Goal: Task Accomplishment & Management: Manage account settings

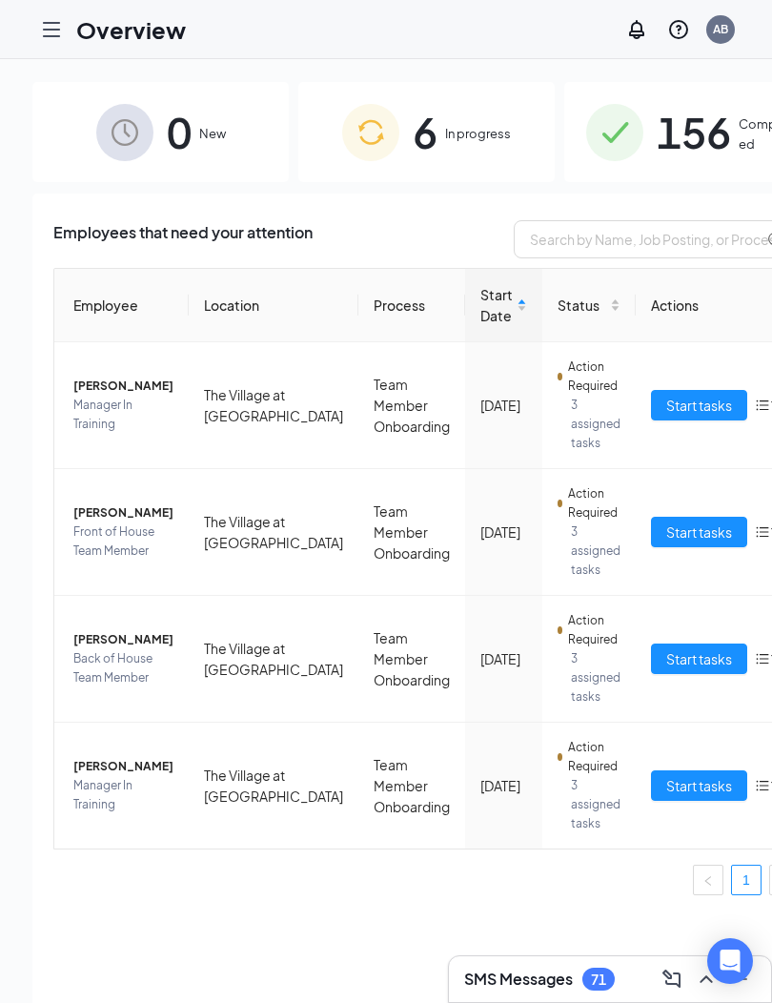
click at [48, 35] on icon "Hamburger" at bounding box center [51, 29] width 15 height 13
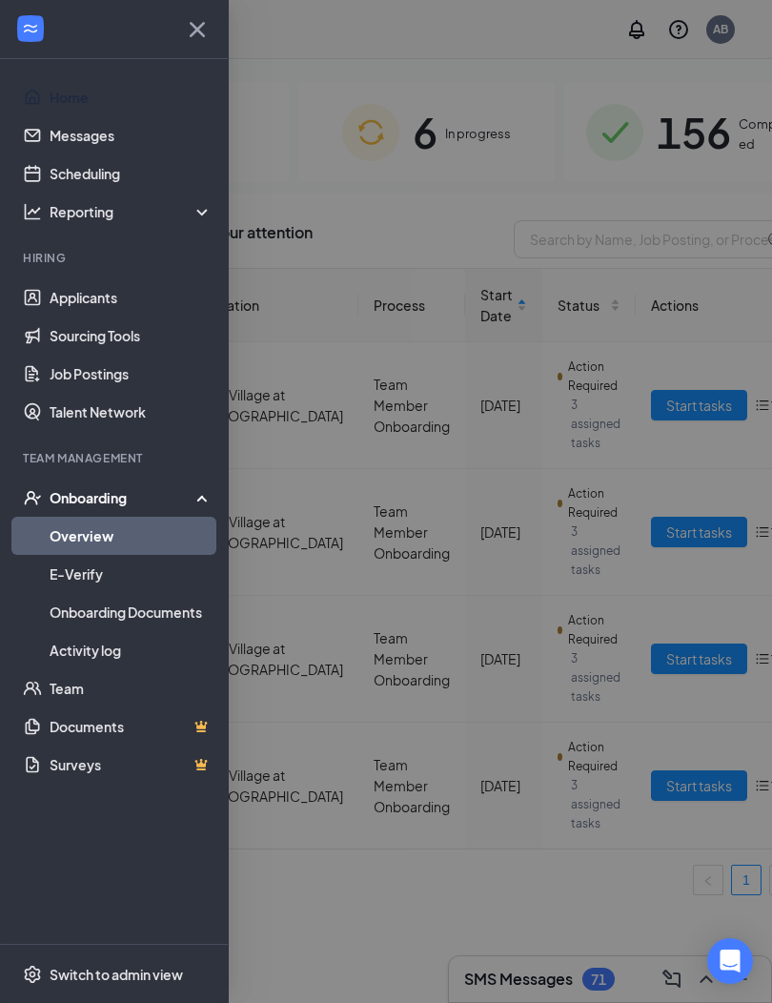
click at [76, 115] on link "Home" at bounding box center [131, 97] width 163 height 38
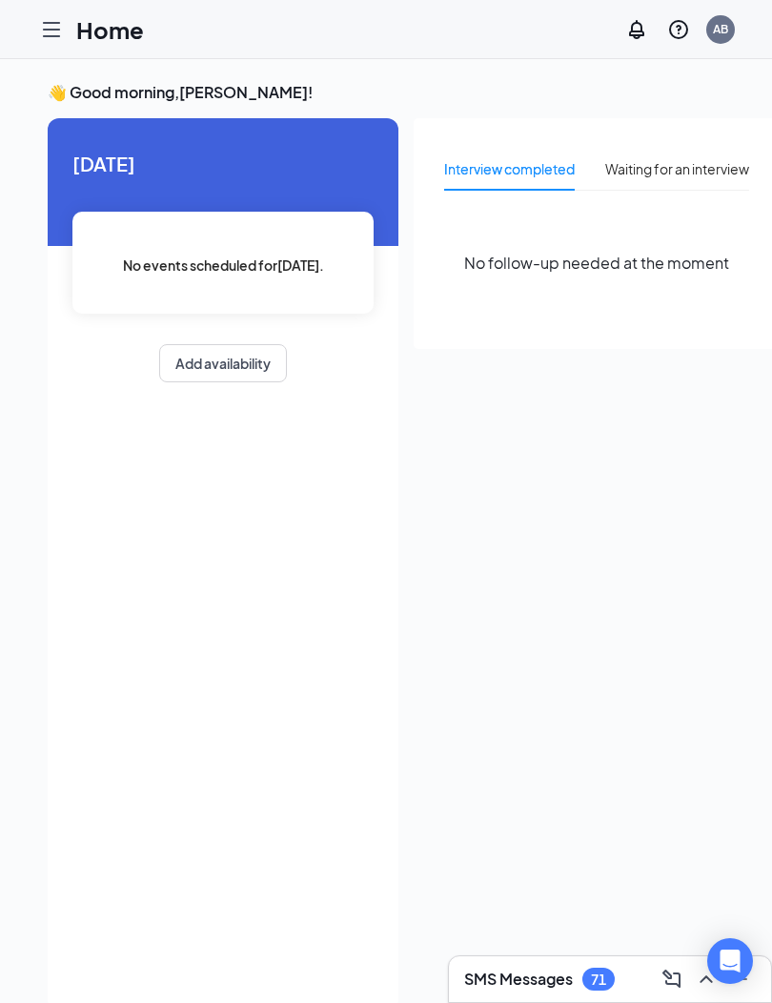
click at [64, 34] on div at bounding box center [51, 29] width 38 height 38
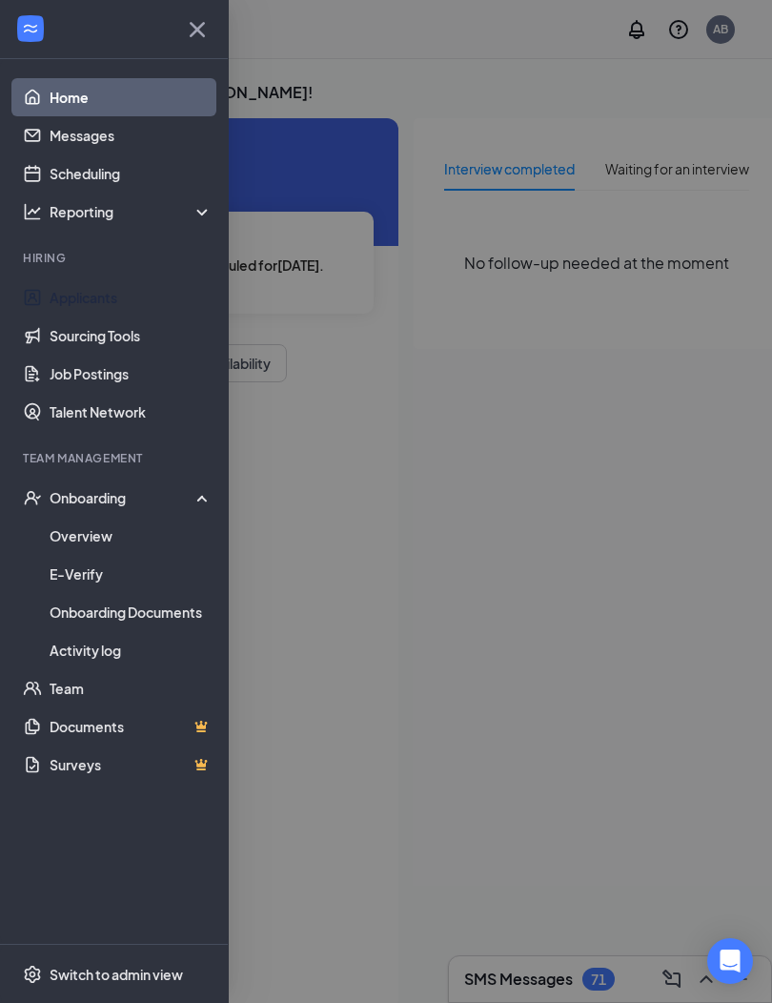
click at [106, 289] on link "Applicants" at bounding box center [131, 297] width 163 height 38
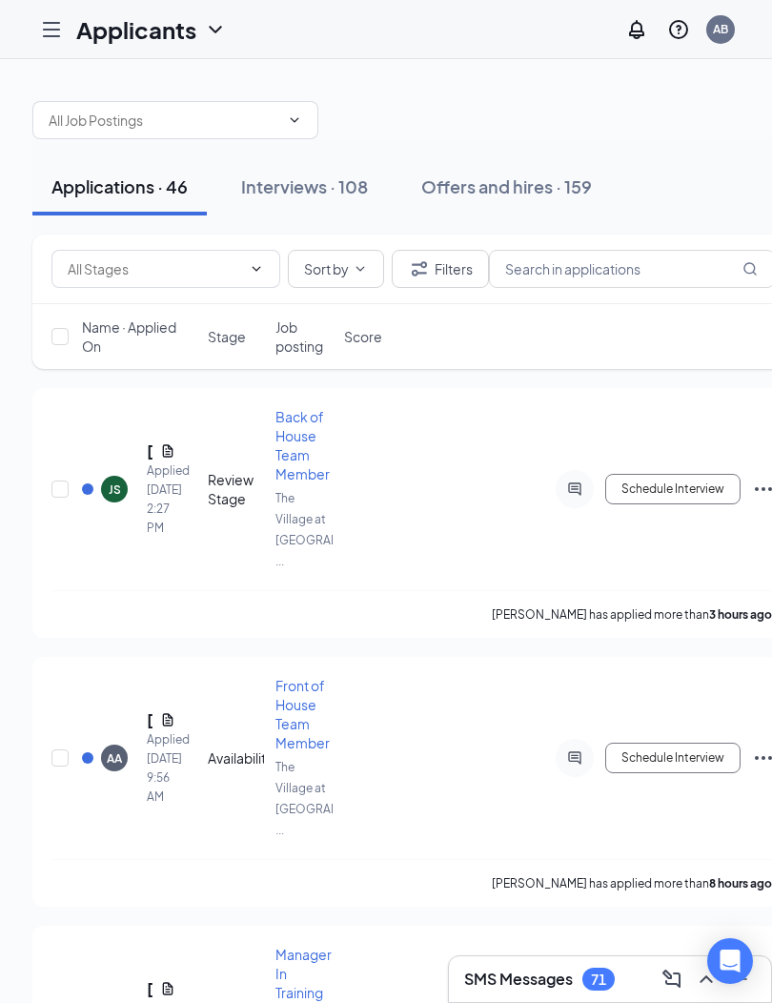
click at [111, 481] on div "JS" at bounding box center [115, 489] width 12 height 16
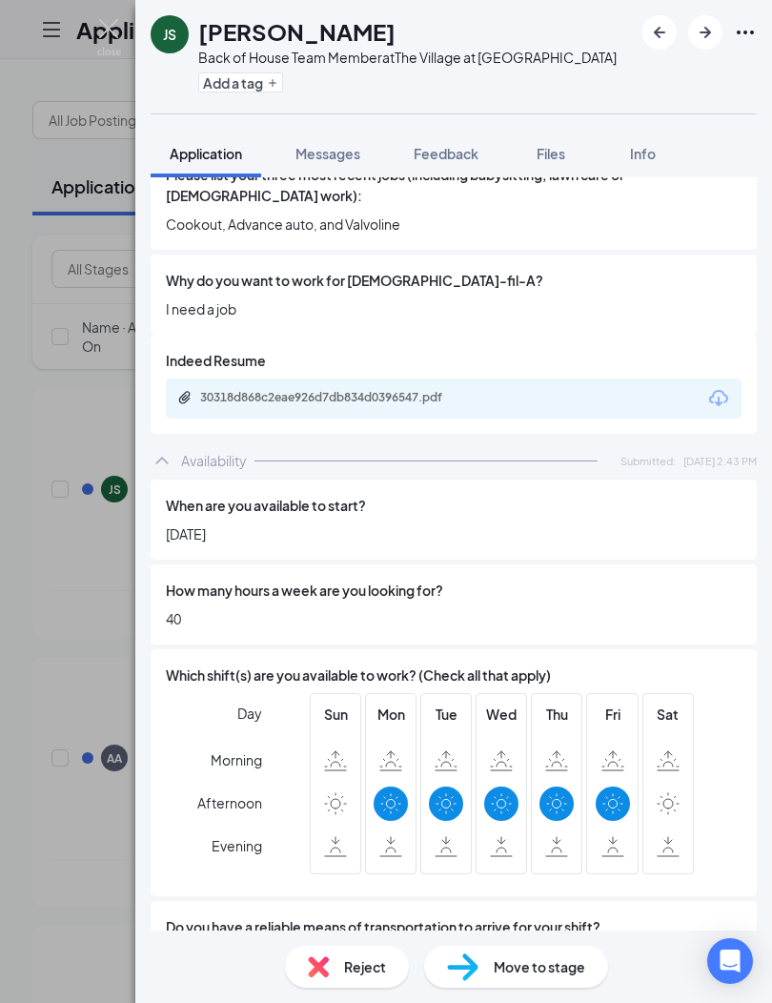
scroll to position [68, 0]
click at [372, 946] on div "Reject" at bounding box center [347, 967] width 124 height 42
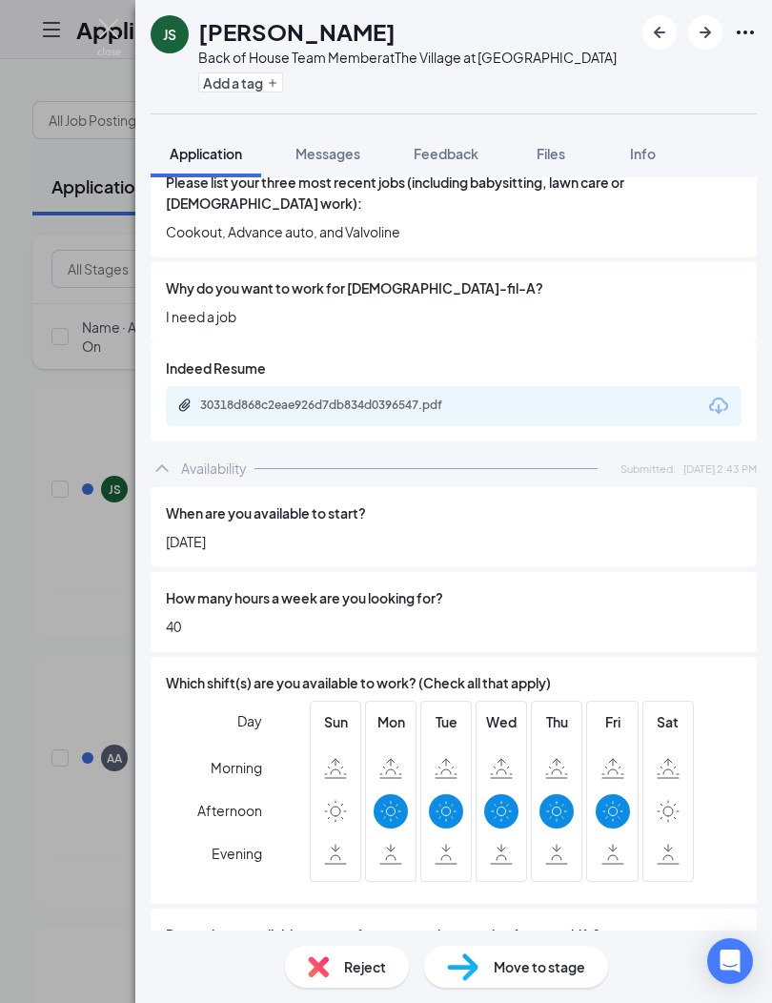
click at [357, 971] on div "Reject applicant JS [PERSON_NAME] Applied [DATE] 2:27 PM Reasons for rejection …" at bounding box center [386, 501] width 772 height 1003
click at [350, 966] on span "Reject" at bounding box center [365, 966] width 42 height 21
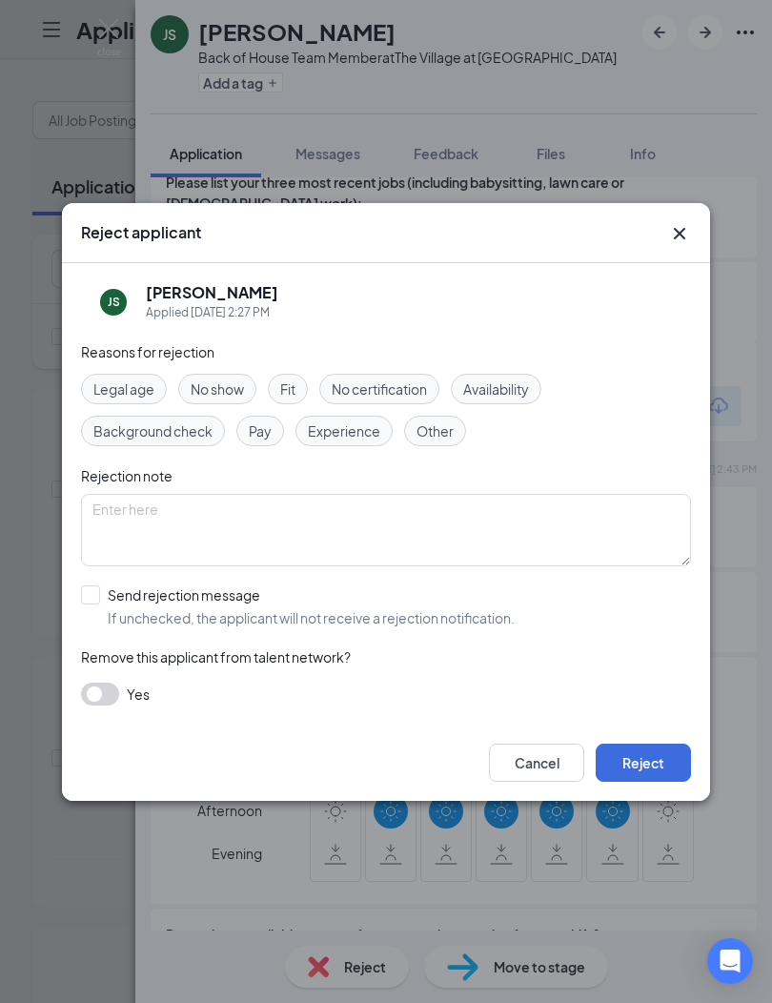
click at [525, 379] on span "Availability" at bounding box center [496, 388] width 66 height 21
click at [82, 597] on input "Send rejection message If unchecked, the applicant will not receive a rejection…" at bounding box center [298, 606] width 434 height 42
checkbox input "true"
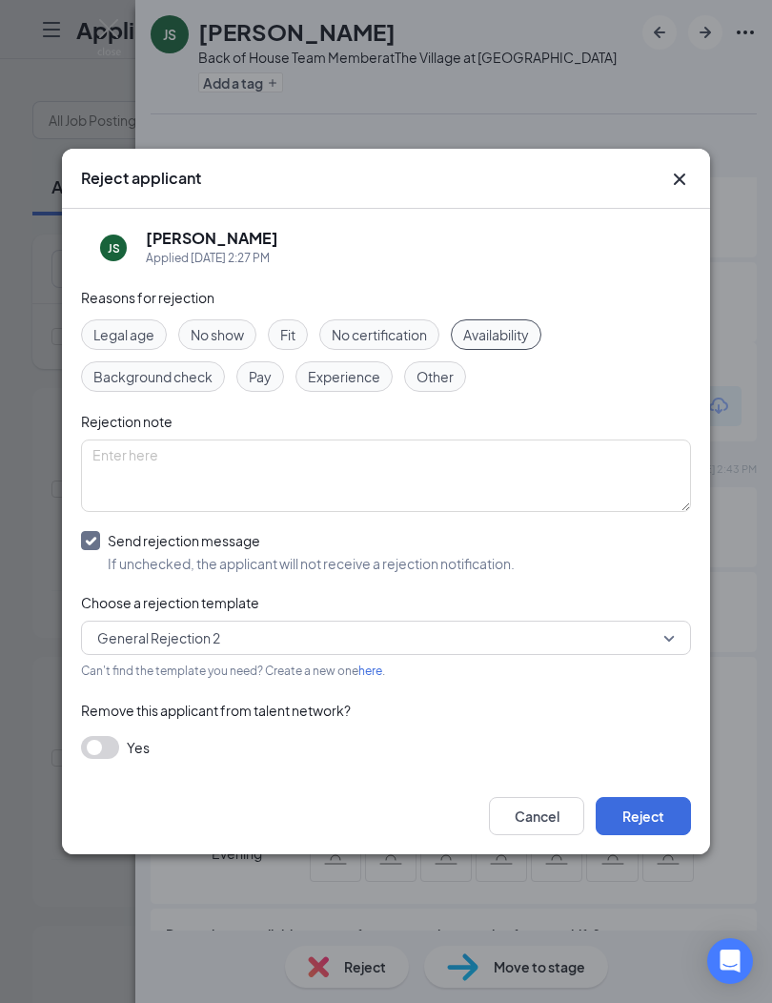
click at [650, 821] on button "Reject" at bounding box center [643, 816] width 95 height 38
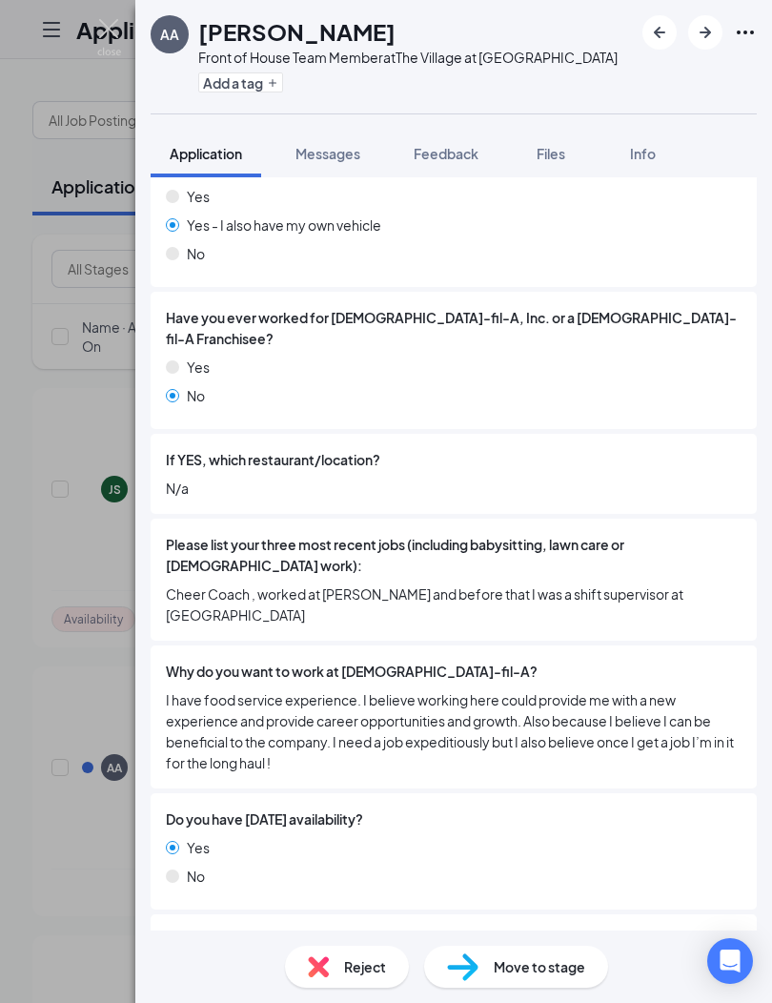
scroll to position [437, 0]
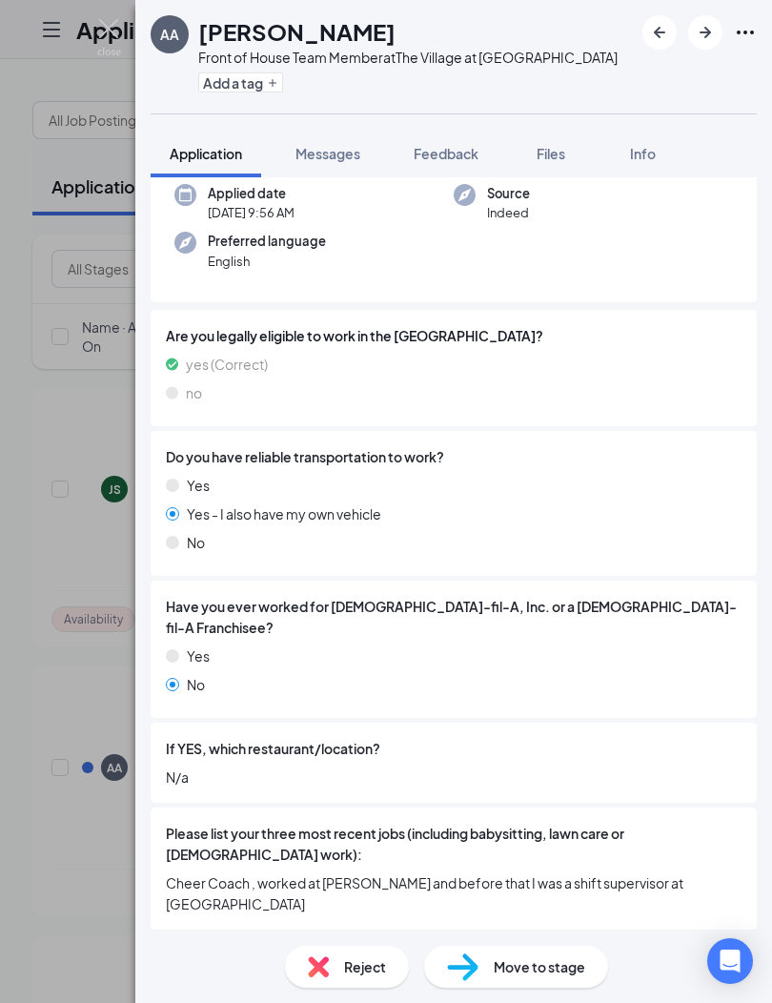
click at [704, 28] on icon "ArrowRight" at bounding box center [705, 32] width 11 height 11
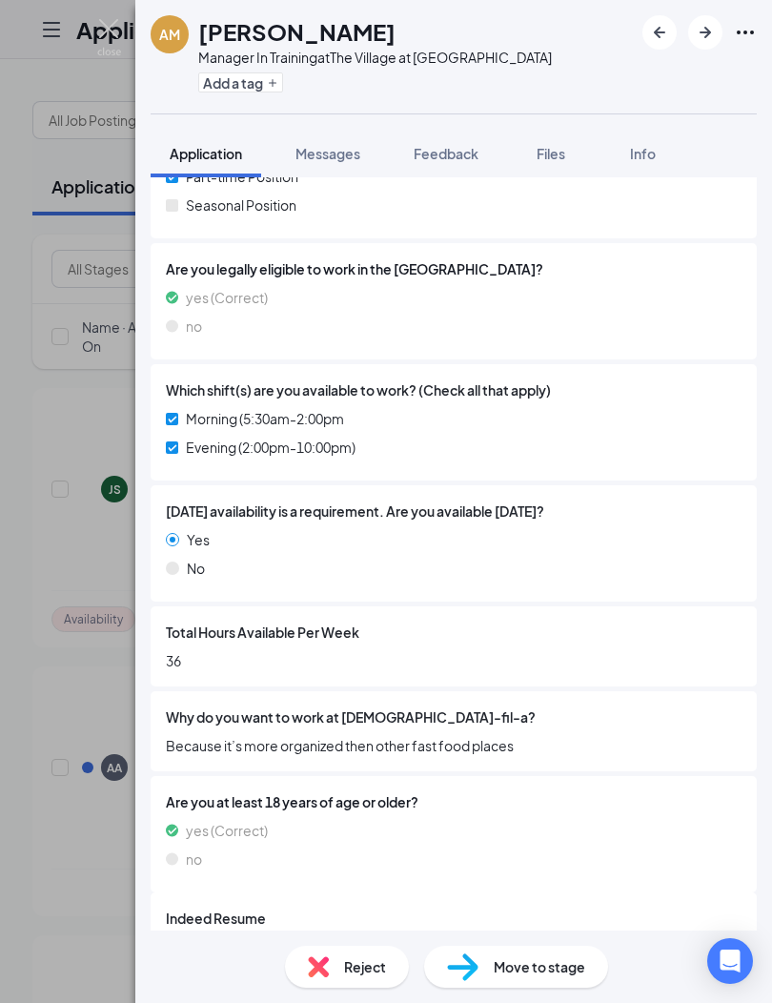
scroll to position [537, 0]
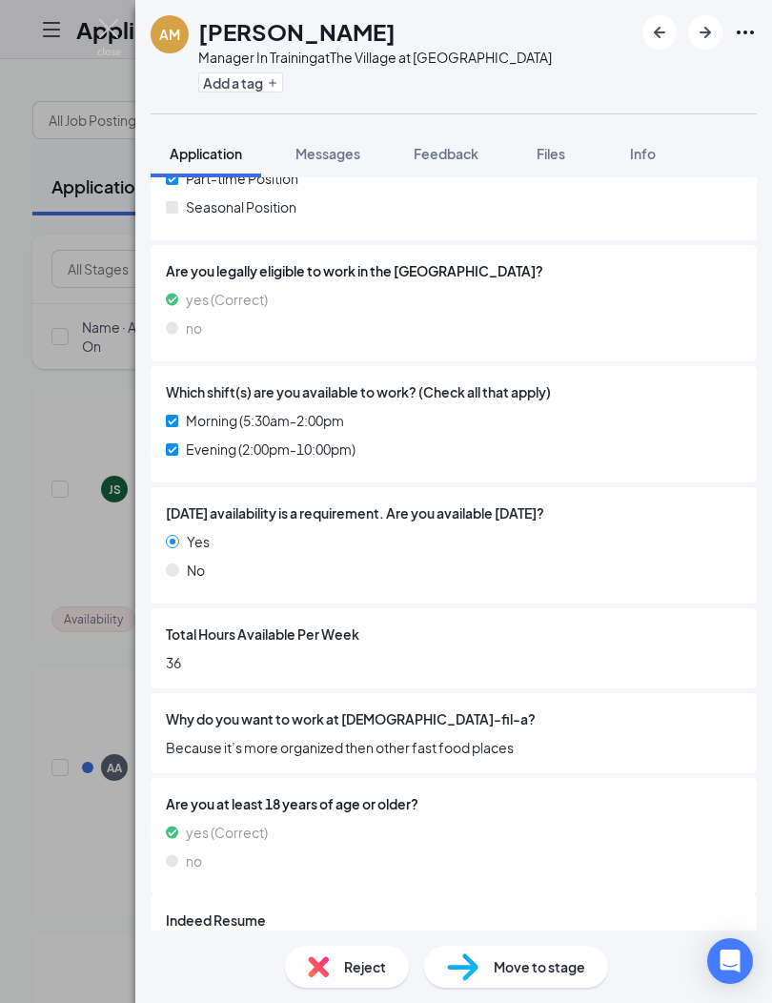
click at [700, 32] on icon "ArrowRight" at bounding box center [705, 32] width 11 height 11
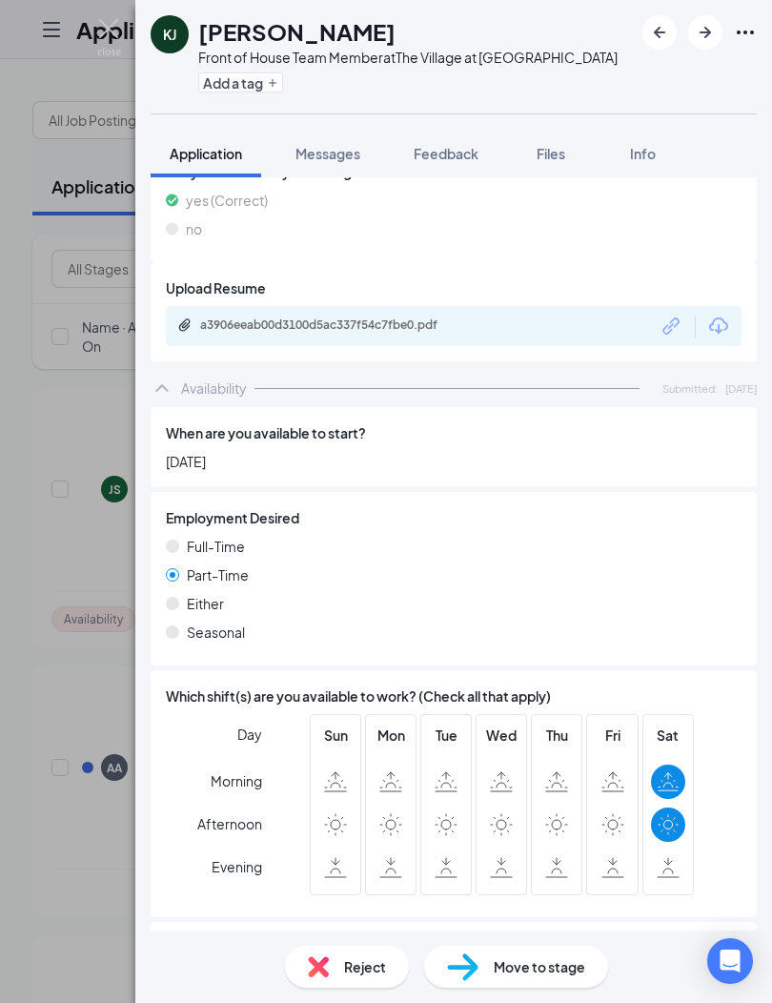
scroll to position [1600, 0]
click at [353, 956] on span "Reject" at bounding box center [365, 966] width 42 height 21
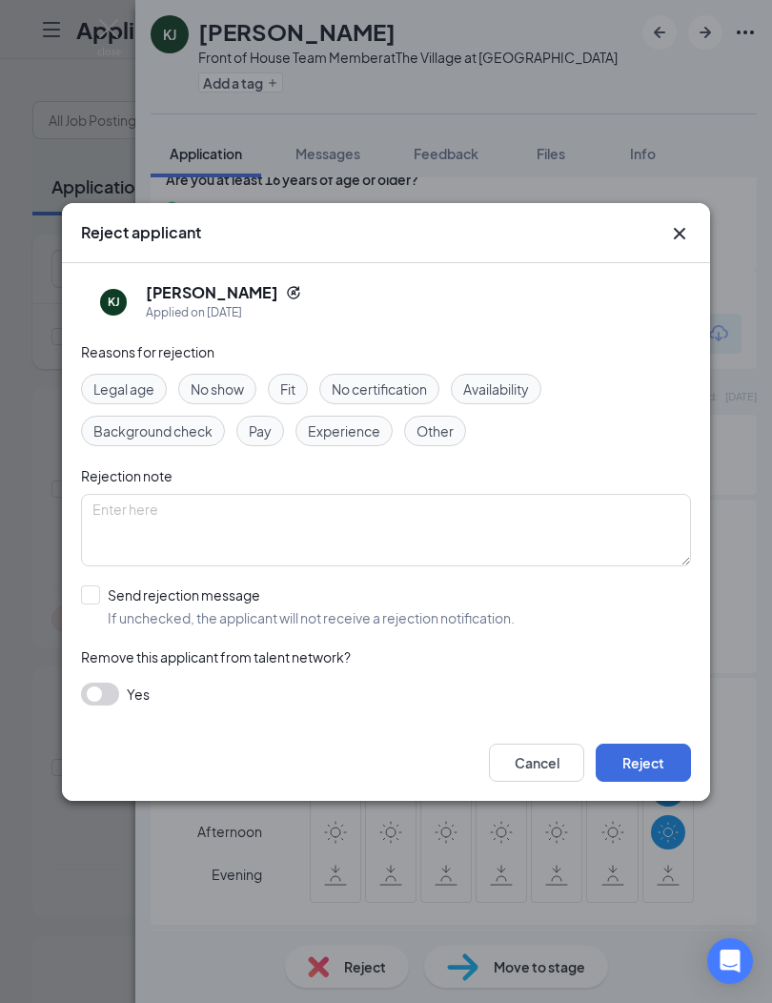
click at [528, 387] on span "Availability" at bounding box center [496, 388] width 66 height 21
click at [94, 587] on input "Send rejection message If unchecked, the applicant will not receive a rejection…" at bounding box center [298, 606] width 434 height 42
checkbox input "true"
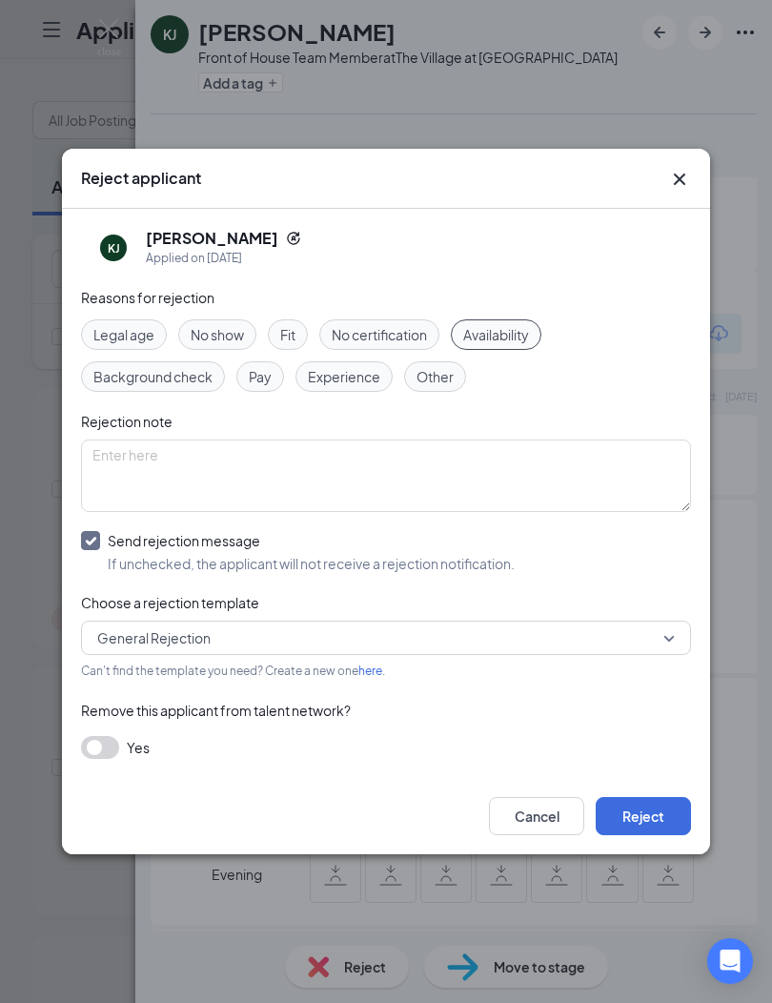
click at [641, 822] on button "Reject" at bounding box center [643, 816] width 95 height 38
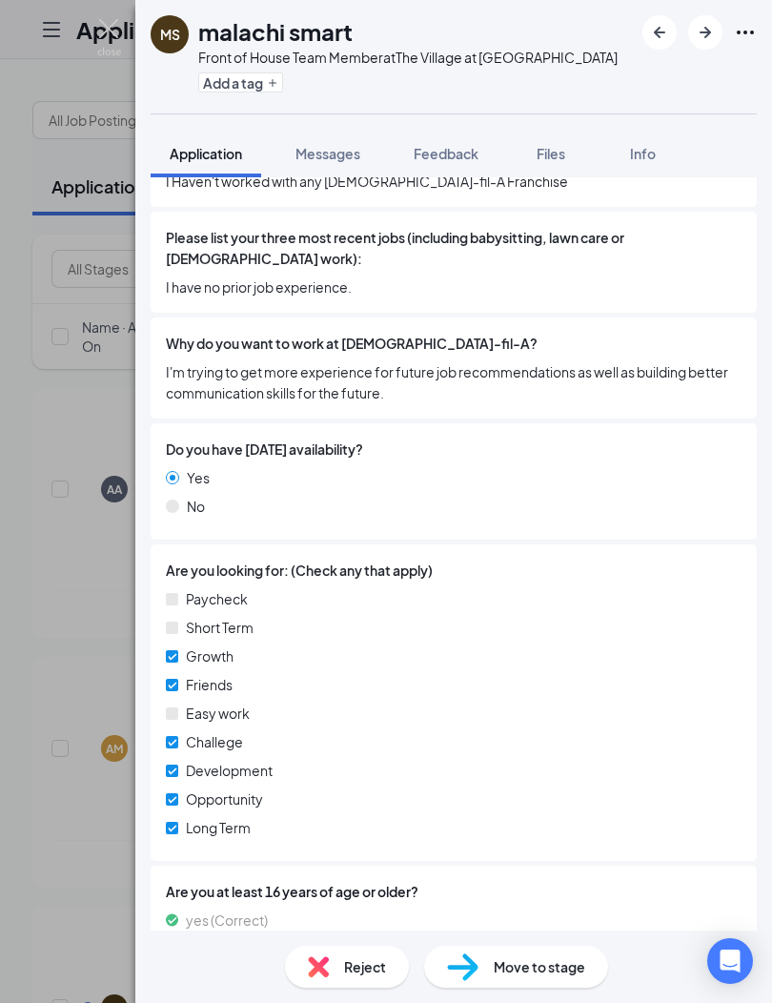
scroll to position [742, 0]
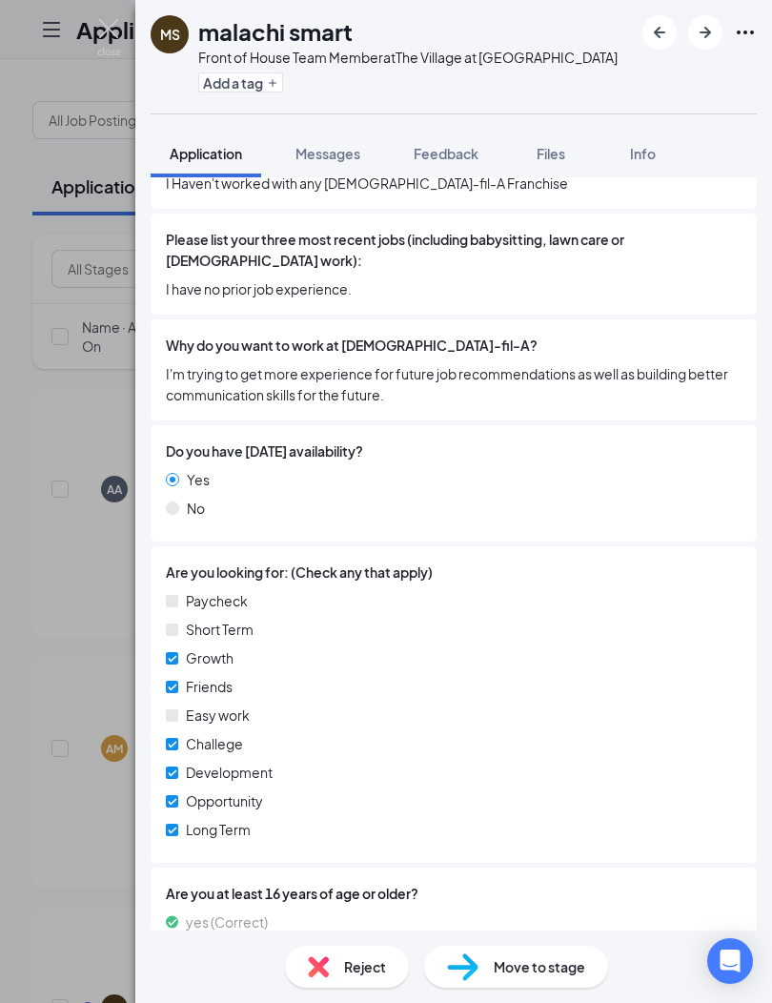
click at [706, 38] on icon "ArrowRight" at bounding box center [705, 32] width 23 height 23
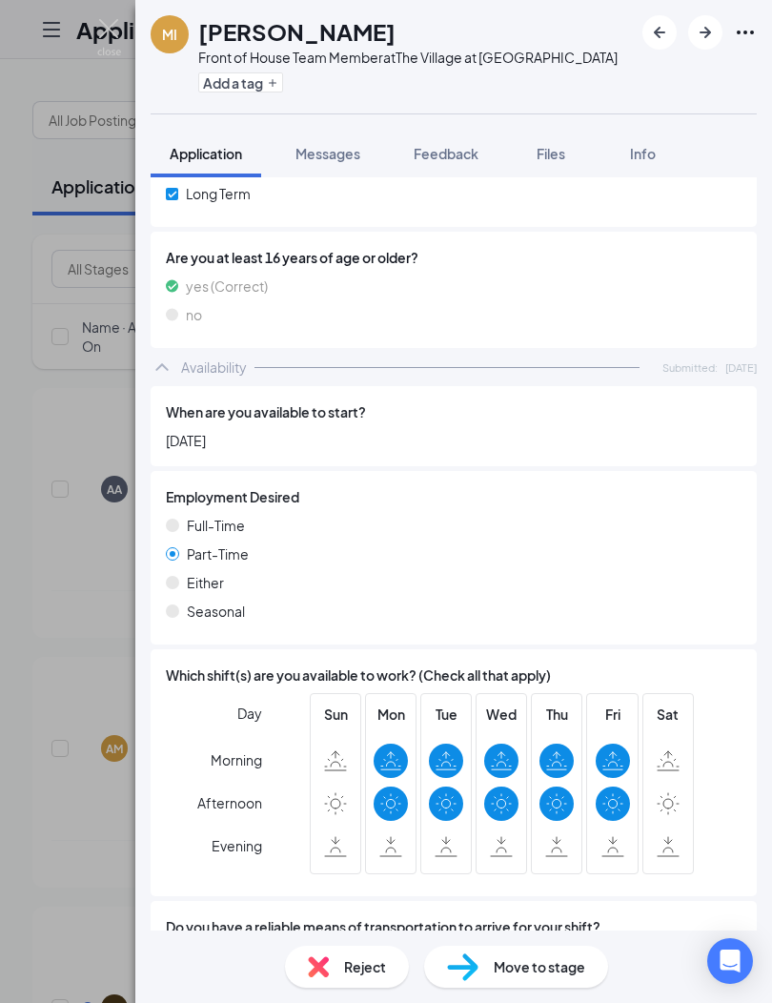
scroll to position [68, 0]
click at [350, 963] on span "Reject" at bounding box center [365, 966] width 42 height 21
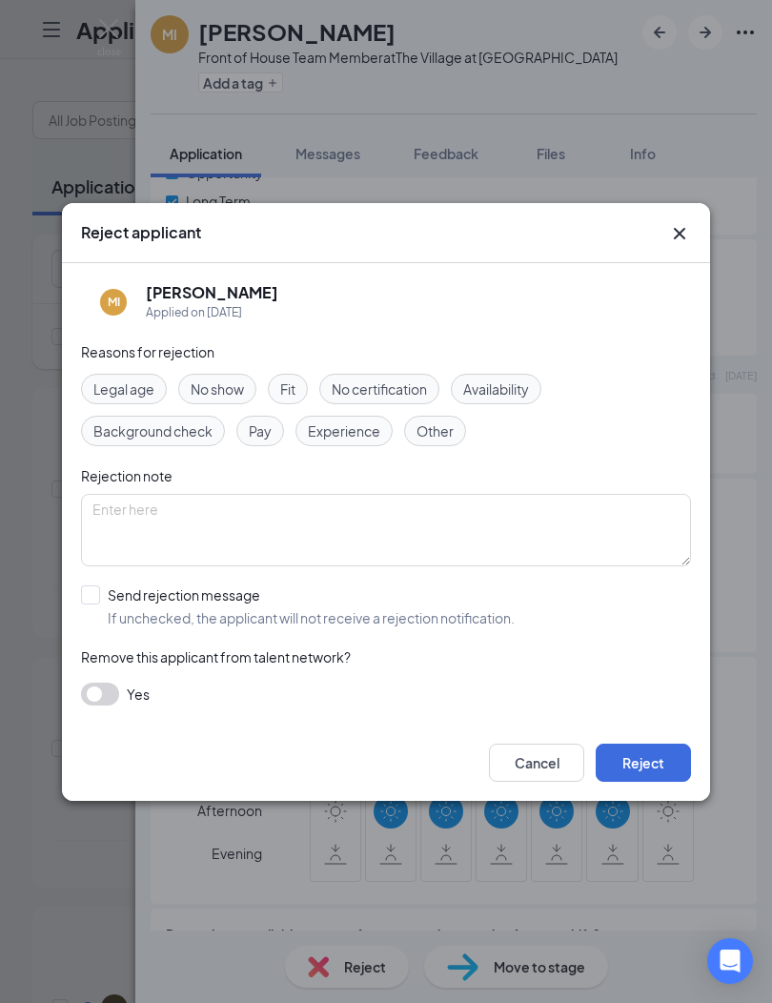
click at [505, 402] on div "Availability" at bounding box center [496, 389] width 91 height 31
click at [82, 599] on input "Send rejection message If unchecked, the applicant will not receive a rejection…" at bounding box center [298, 606] width 434 height 42
checkbox input "true"
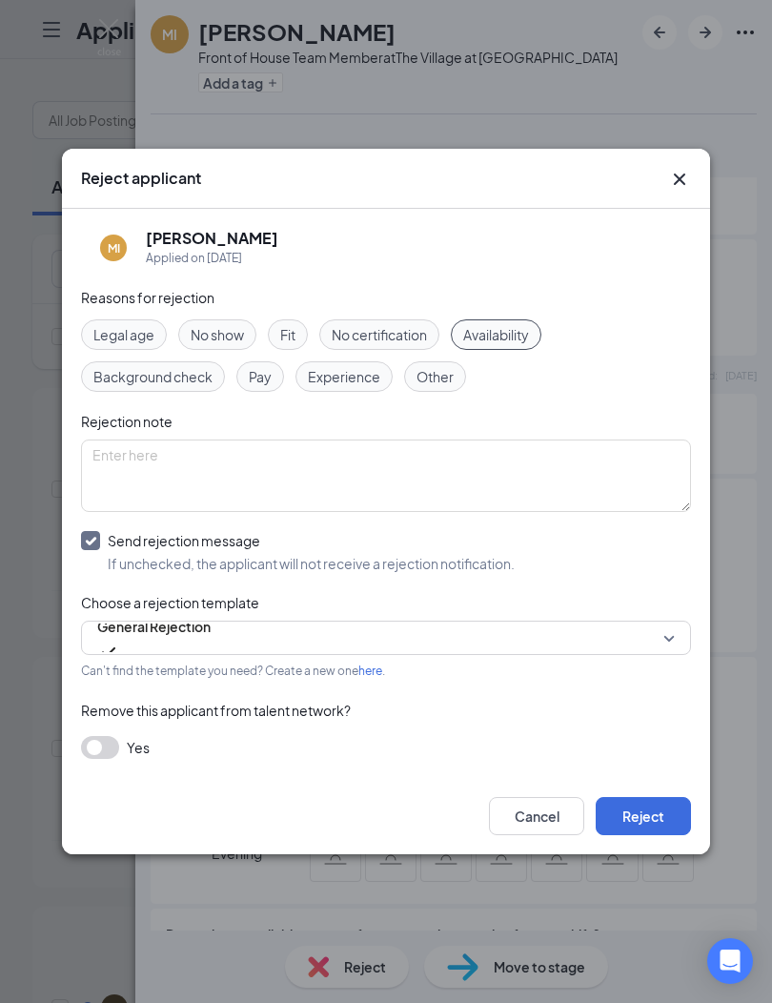
click at [665, 820] on button "Reject" at bounding box center [643, 816] width 95 height 38
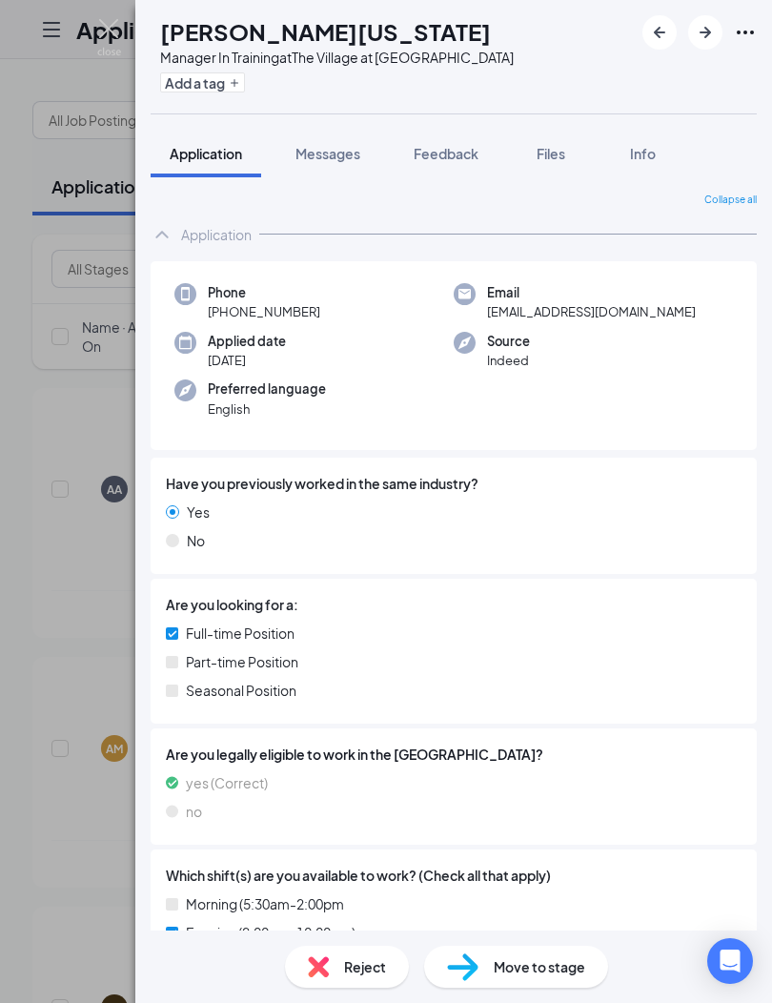
click at [706, 35] on icon "ArrowRight" at bounding box center [705, 32] width 11 height 11
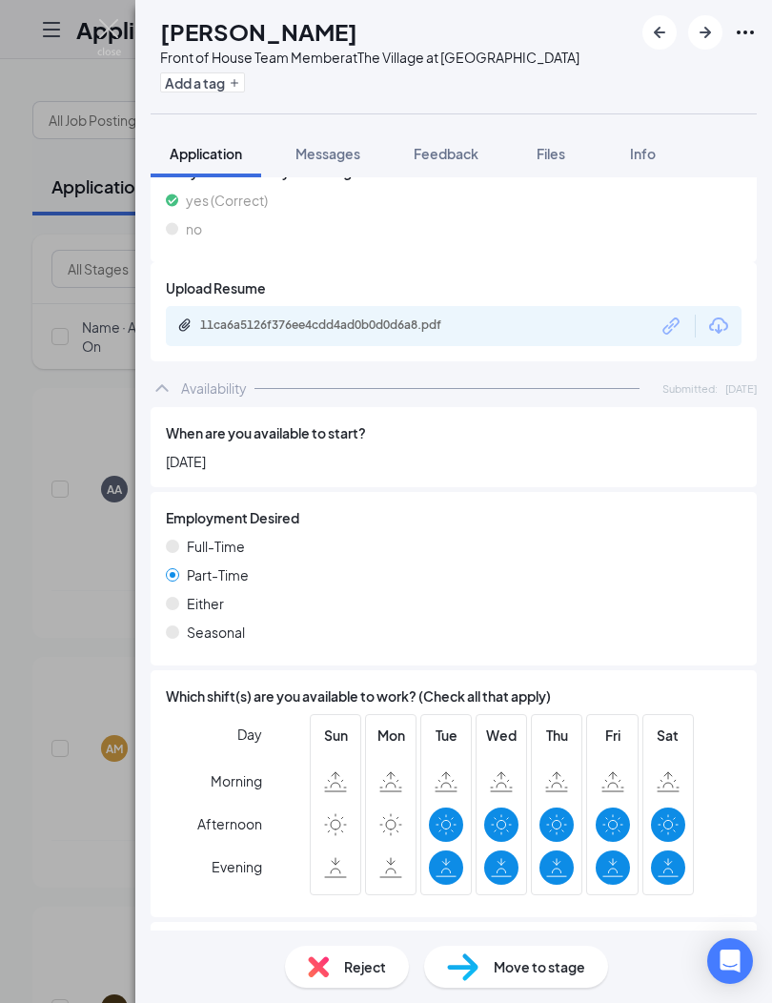
scroll to position [68, 0]
click at [546, 964] on span "Move to stage" at bounding box center [540, 966] width 92 height 21
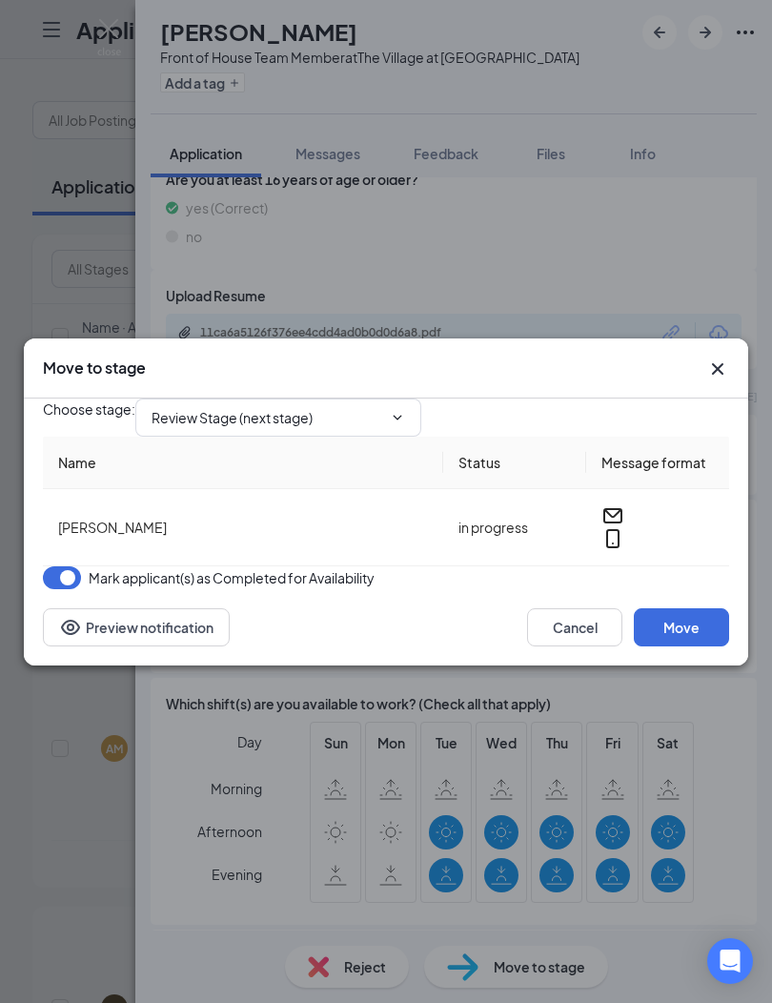
click at [382, 407] on input "Review Stage (next stage)" at bounding box center [267, 417] width 231 height 21
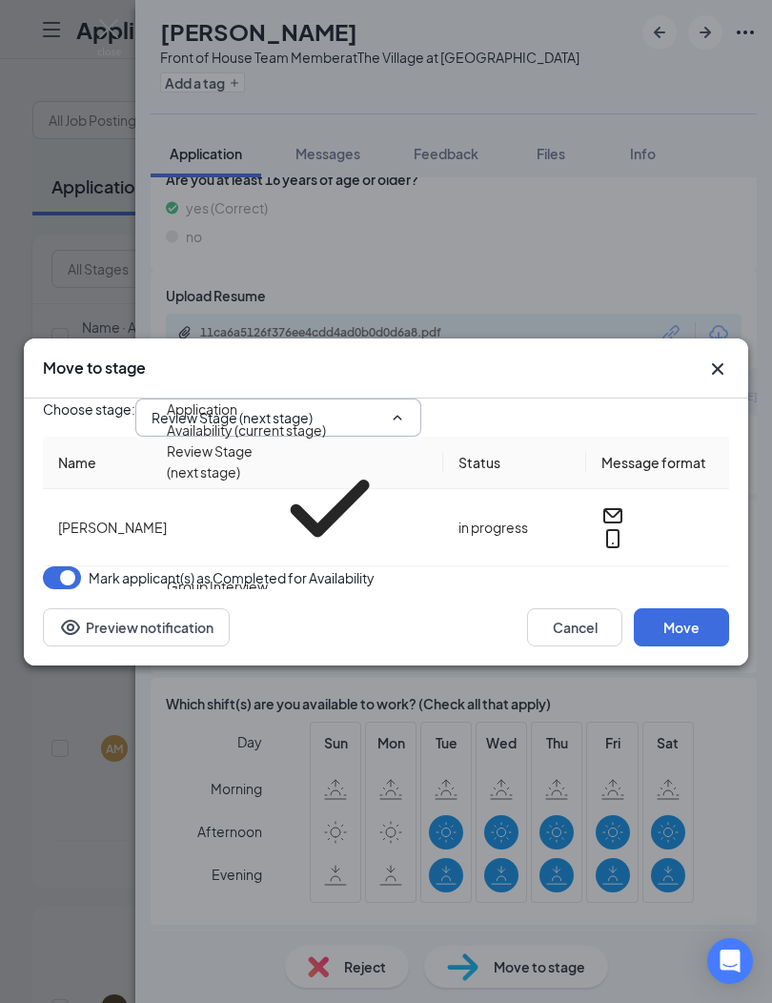
click at [265, 576] on div "Group Interview" at bounding box center [217, 586] width 101 height 21
type input "Group Interview"
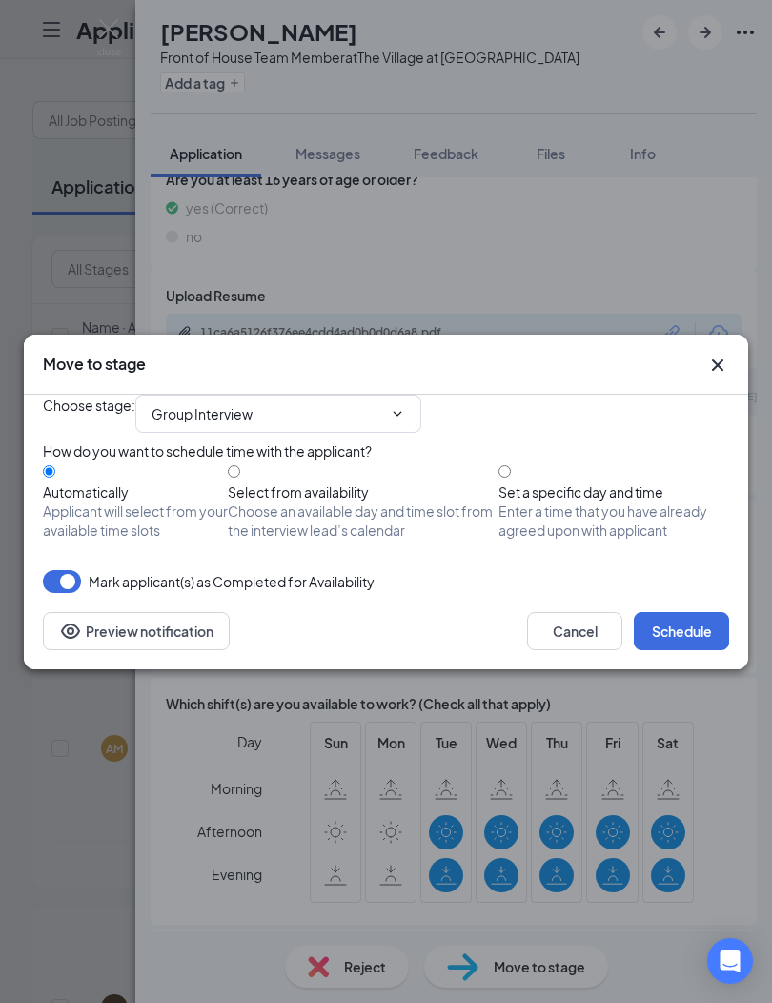
click at [695, 650] on button "Schedule" at bounding box center [681, 631] width 95 height 38
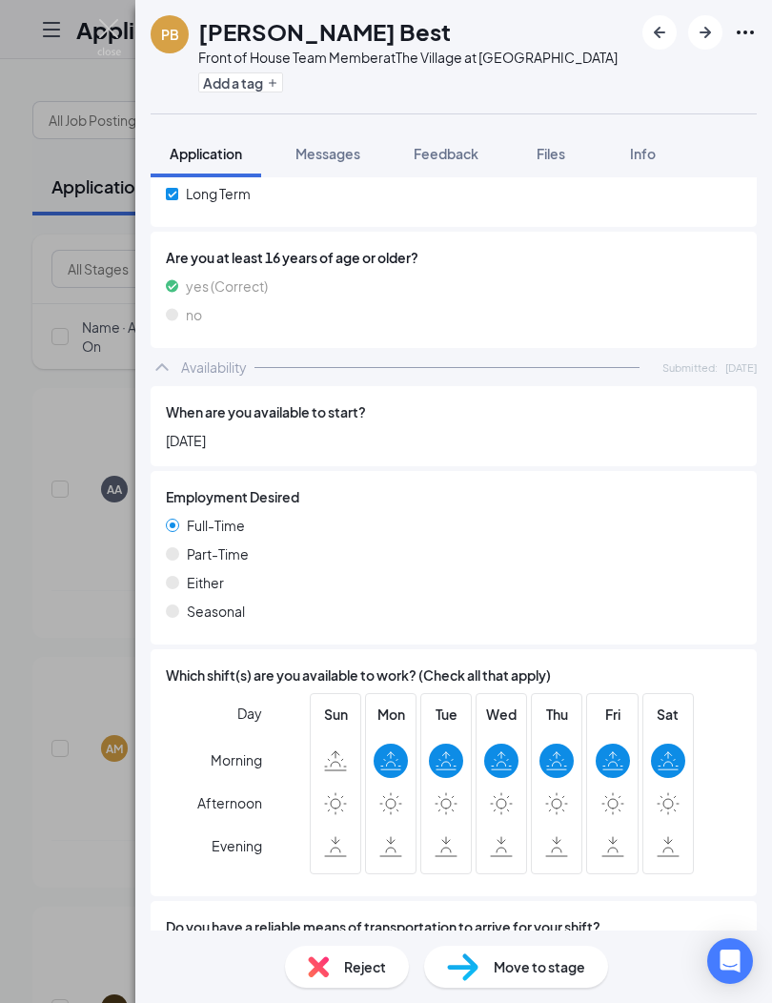
scroll to position [68, 0]
click at [539, 977] on div "Move to stage" at bounding box center [516, 967] width 184 height 42
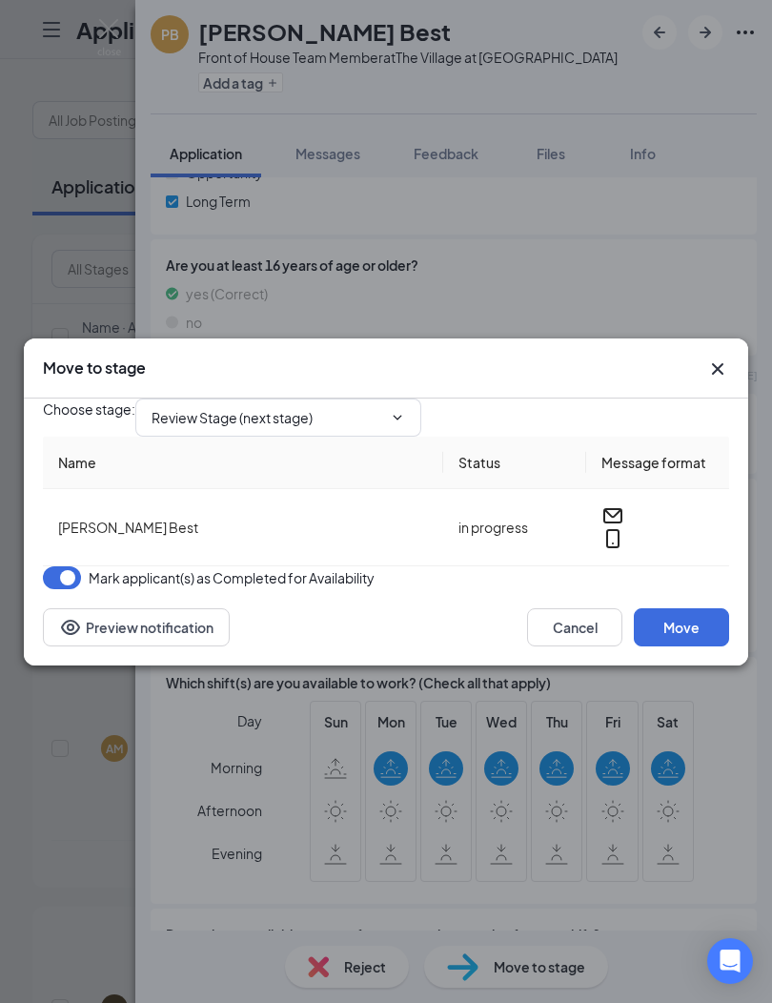
click at [381, 407] on input "Review Stage (next stage)" at bounding box center [267, 417] width 231 height 21
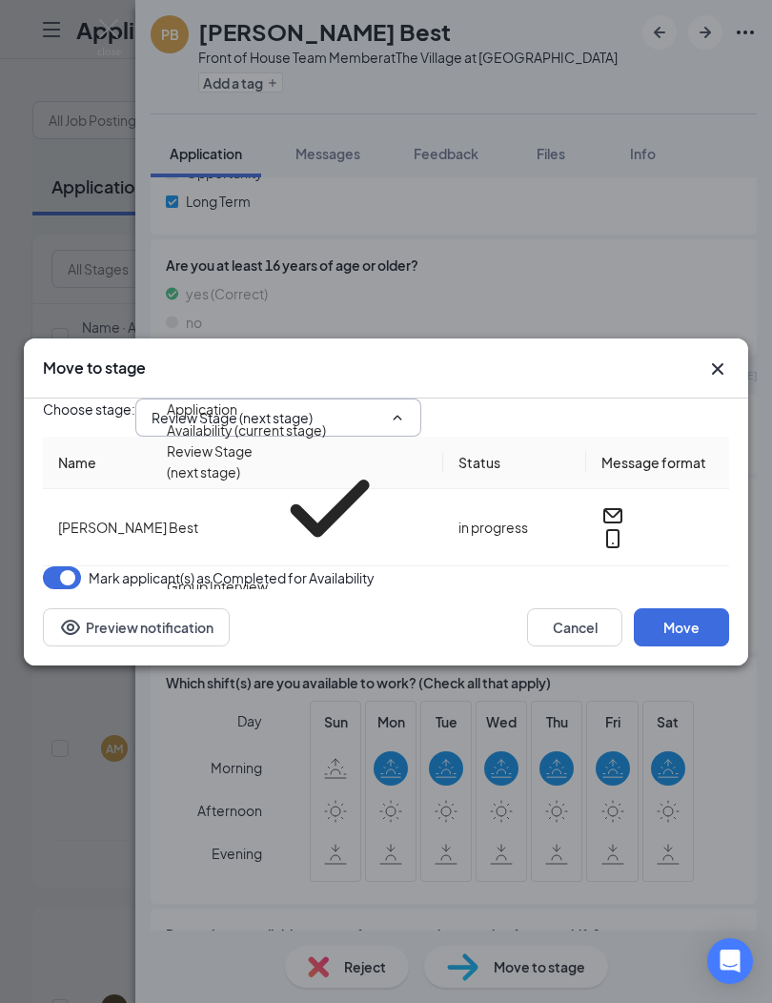
click at [232, 576] on div "Group Interview" at bounding box center [217, 586] width 101 height 21
type input "Group Interview"
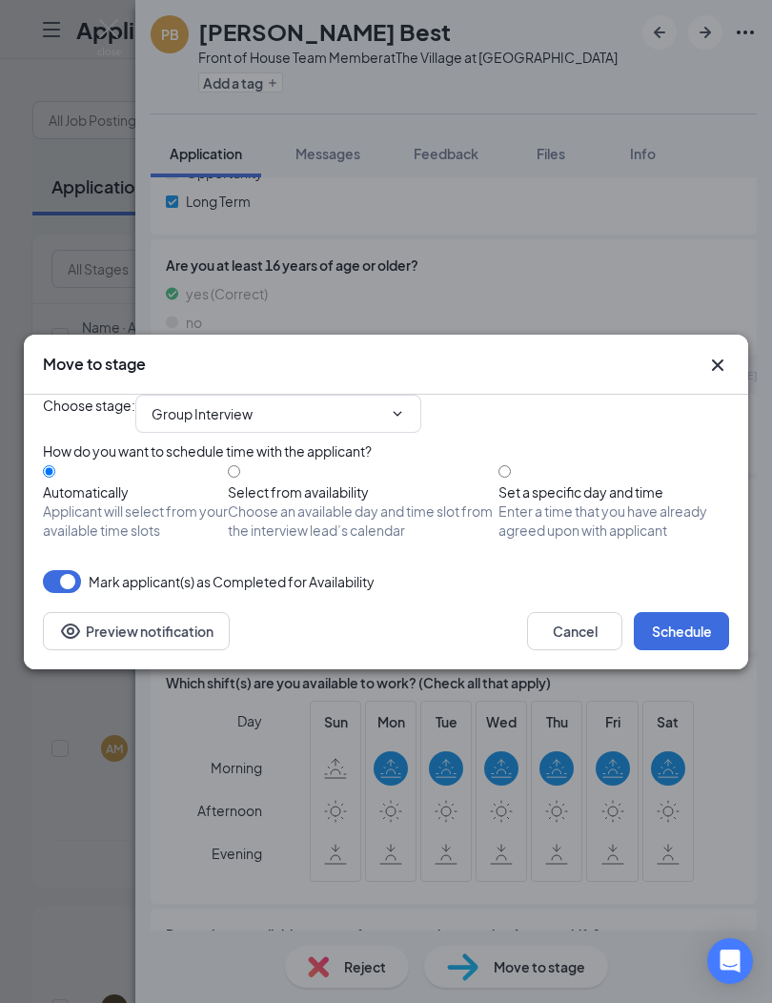
click at [687, 650] on button "Schedule" at bounding box center [681, 631] width 95 height 38
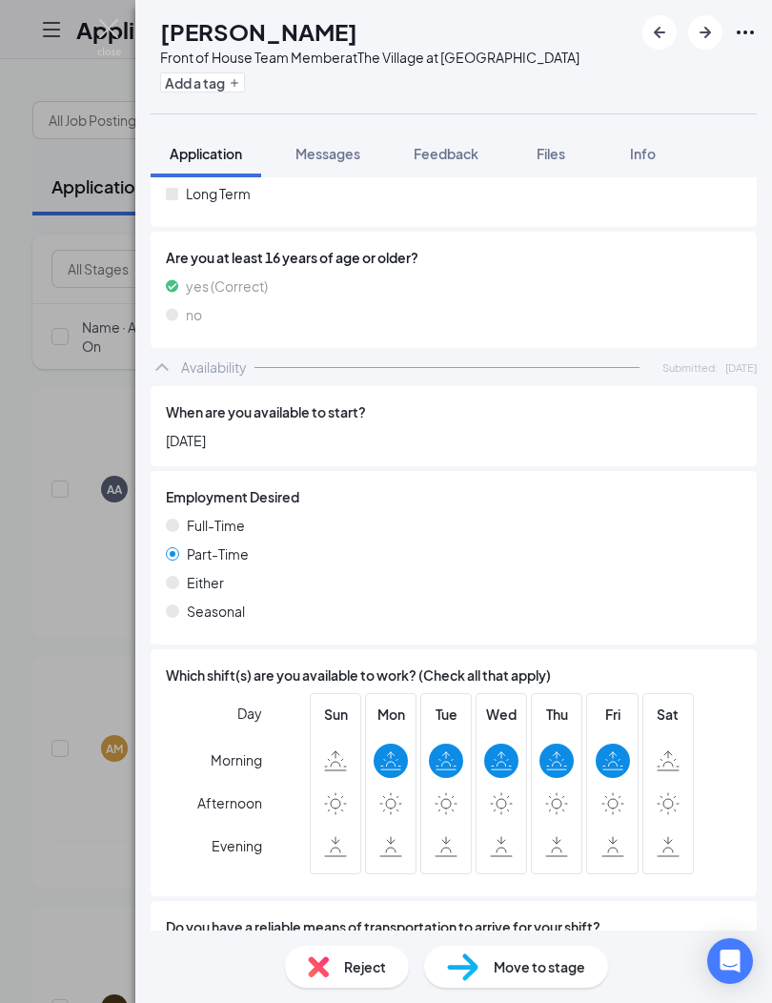
scroll to position [68, 0]
click at [361, 968] on span "Reject" at bounding box center [365, 966] width 42 height 21
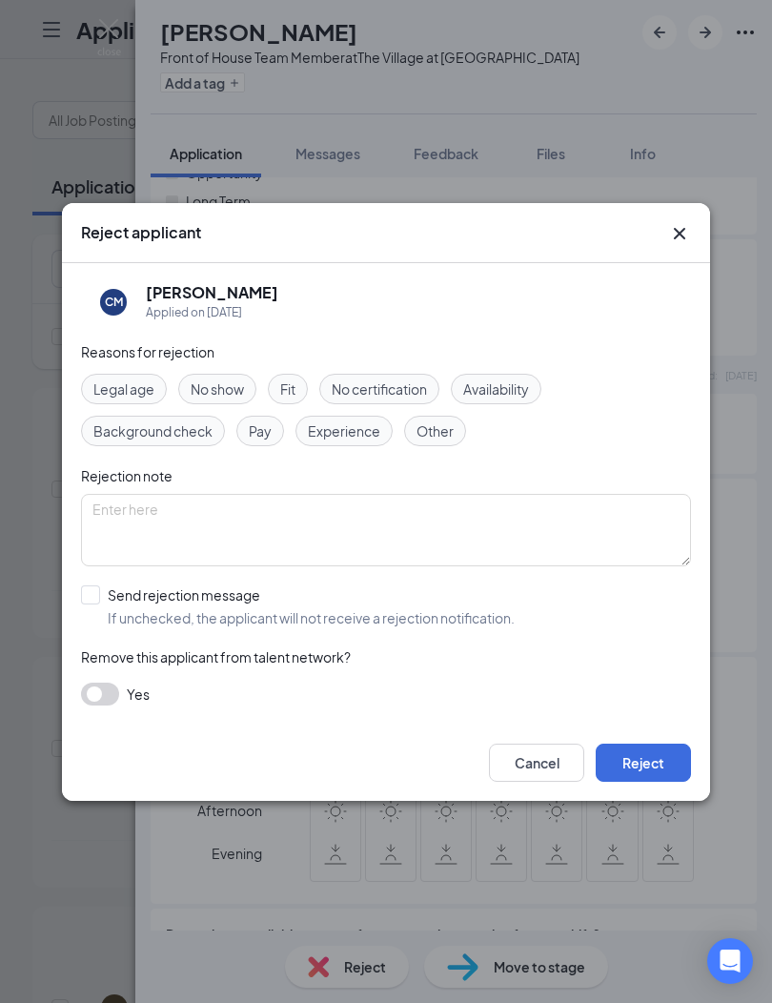
click at [517, 397] on span "Availability" at bounding box center [496, 388] width 66 height 21
click at [85, 591] on input "Send rejection message If unchecked, the applicant will not receive a rejection…" at bounding box center [298, 606] width 434 height 42
checkbox input "true"
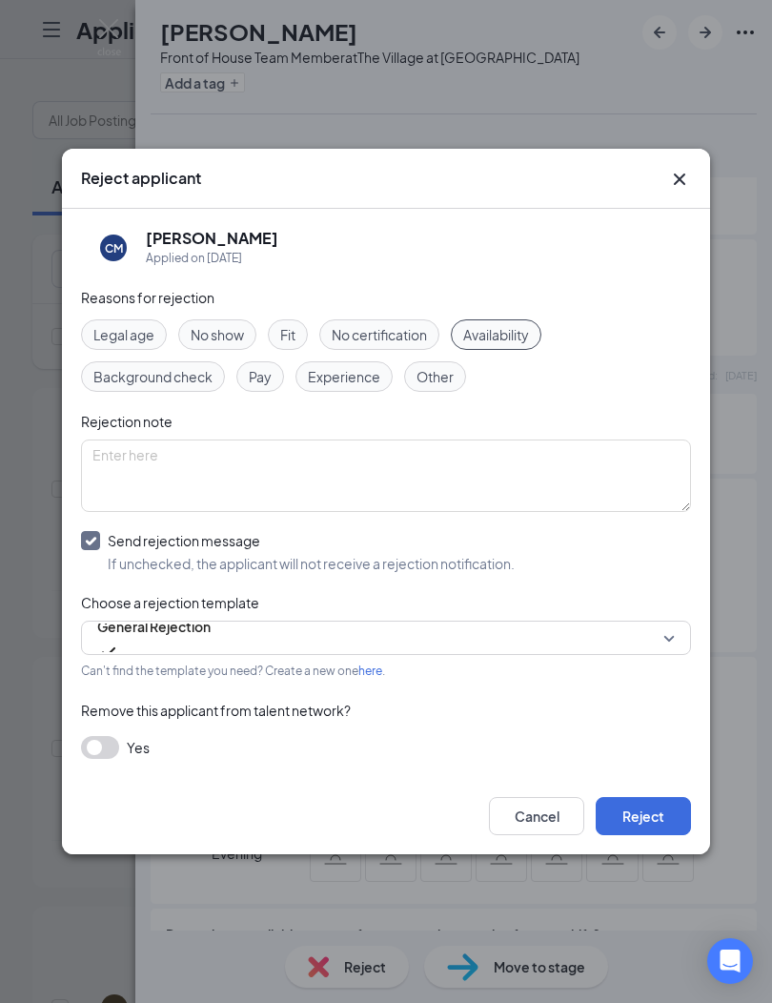
click at [658, 821] on button "Reject" at bounding box center [643, 816] width 95 height 38
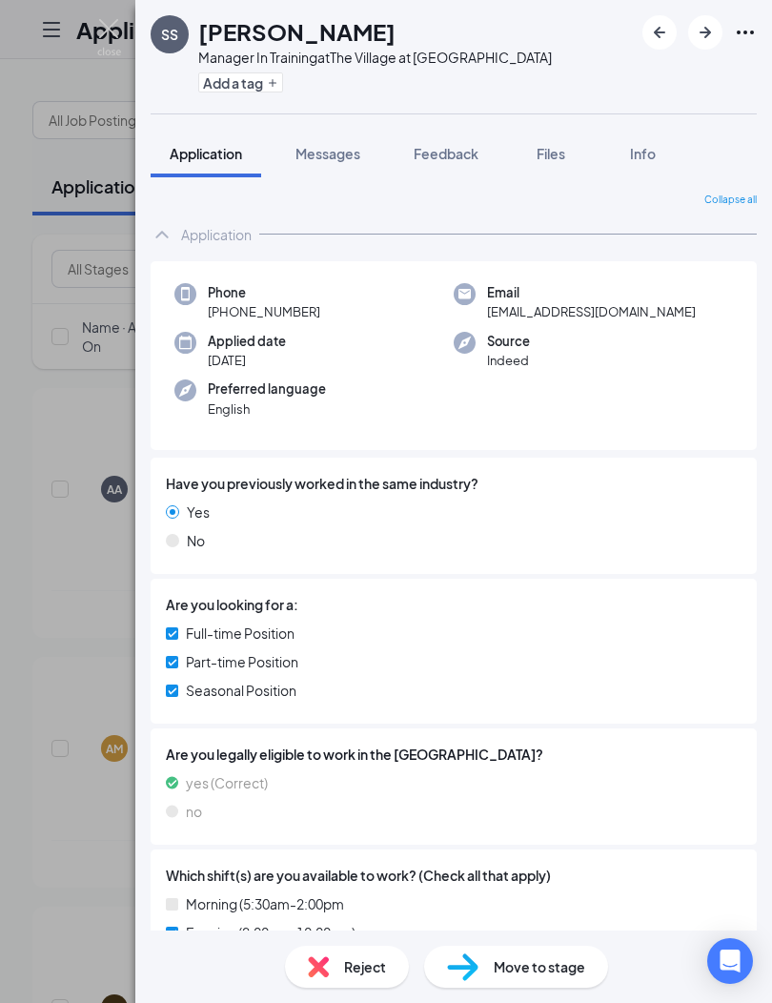
click at [705, 32] on icon "ArrowRight" at bounding box center [705, 32] width 11 height 11
click at [691, 43] on button "button" at bounding box center [705, 32] width 34 height 34
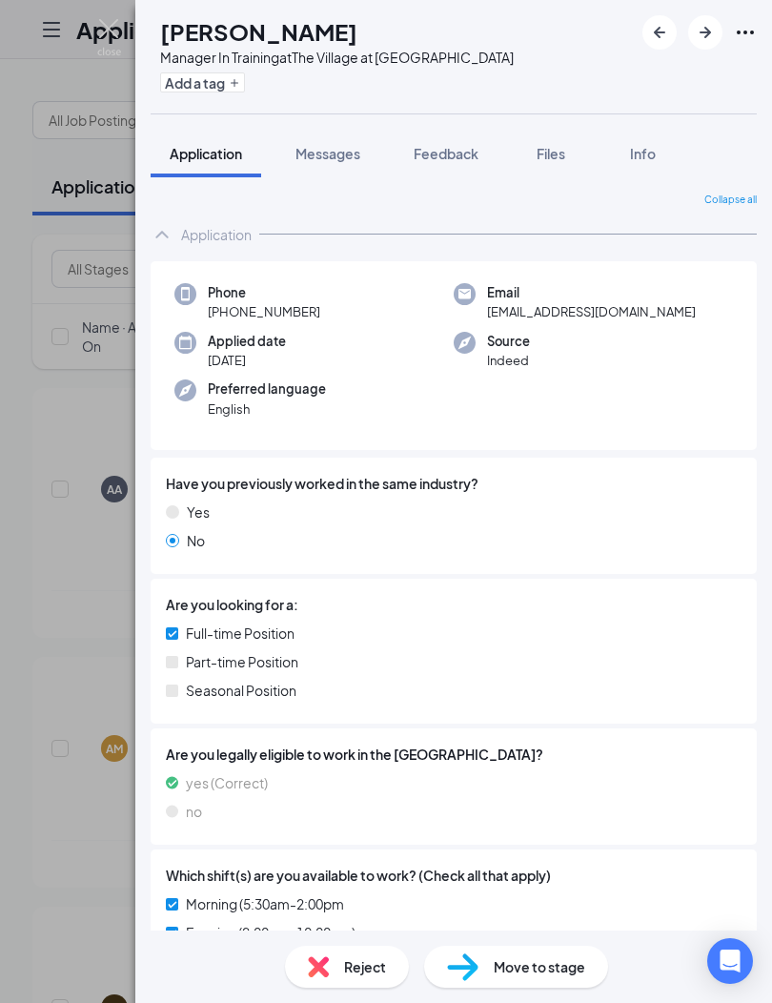
click at [690, 37] on button "button" at bounding box center [705, 32] width 34 height 34
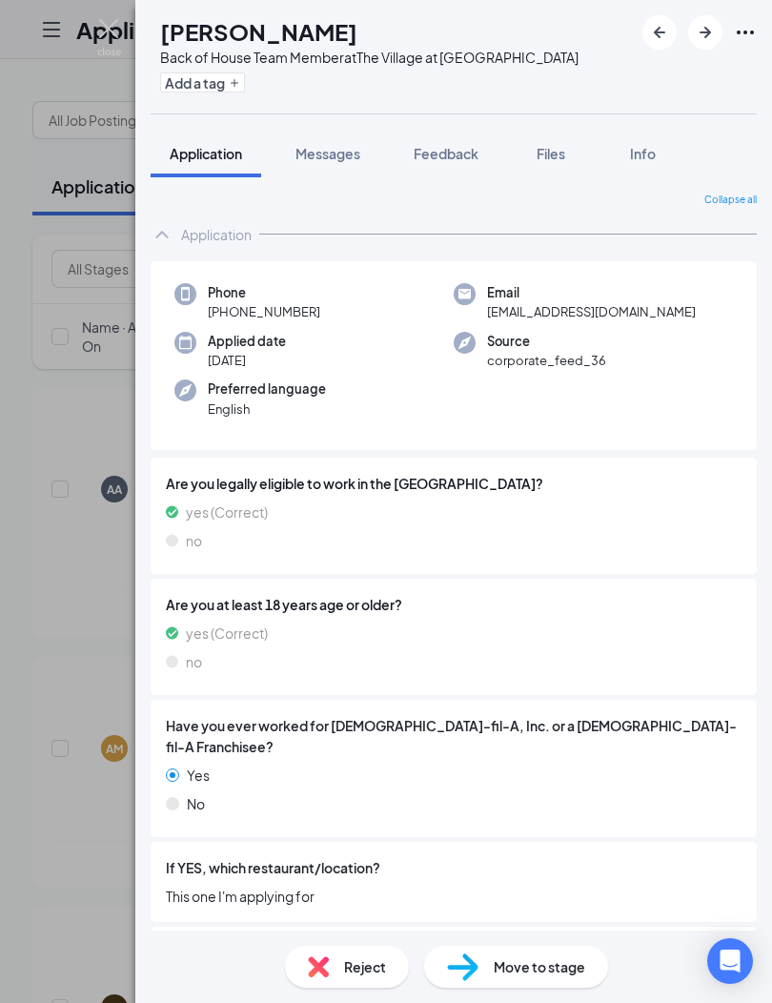
click at [713, 30] on icon "ArrowRight" at bounding box center [705, 32] width 23 height 23
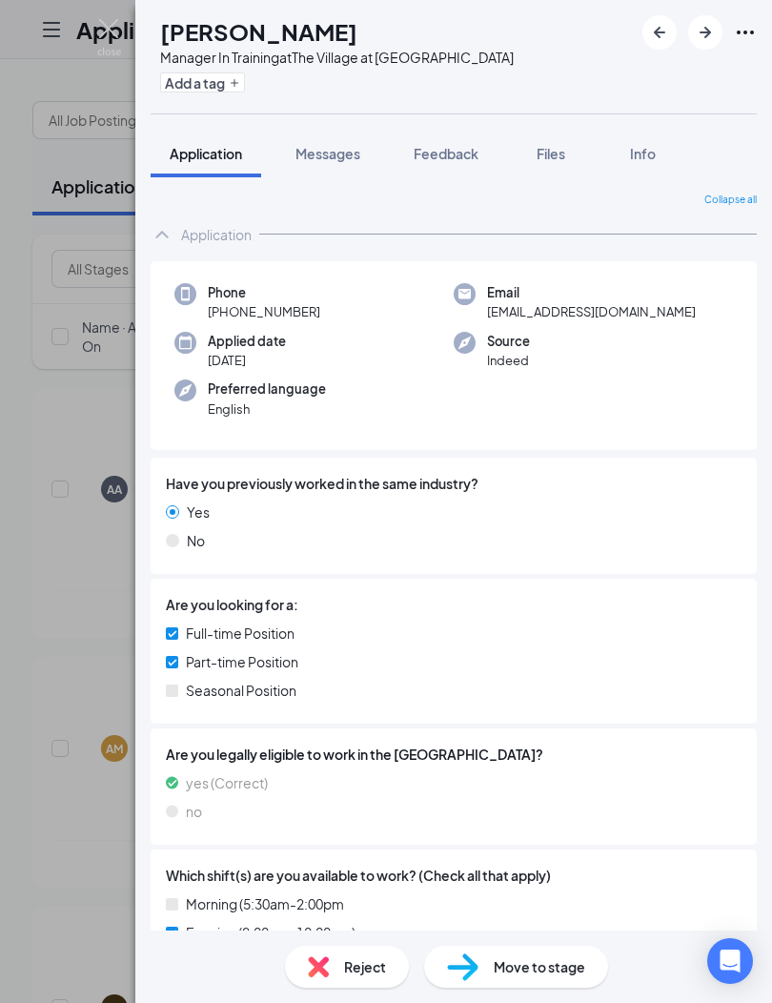
click at [701, 35] on icon "ArrowRight" at bounding box center [705, 32] width 23 height 23
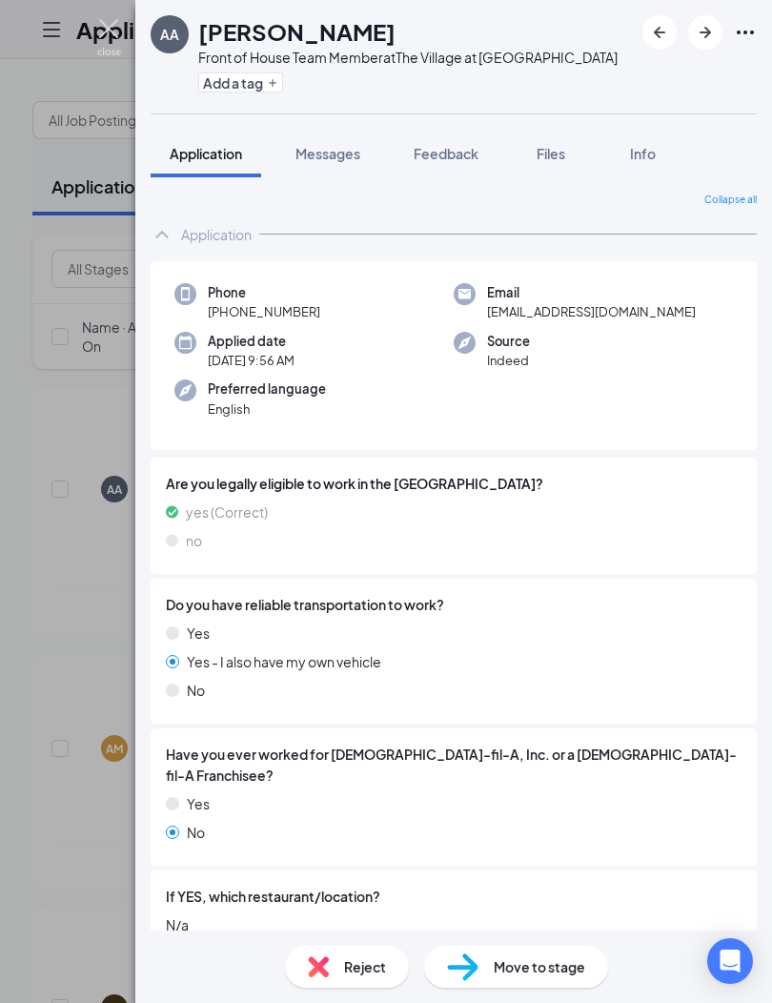
click at [102, 35] on img at bounding box center [109, 37] width 24 height 37
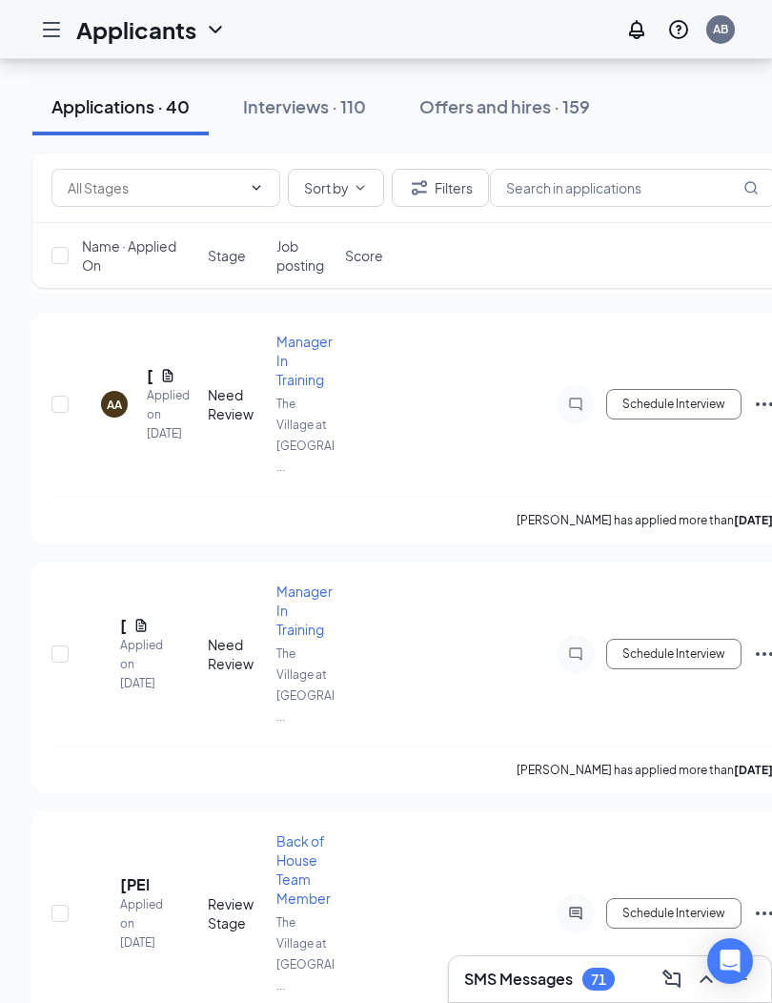
scroll to position [1396, 0]
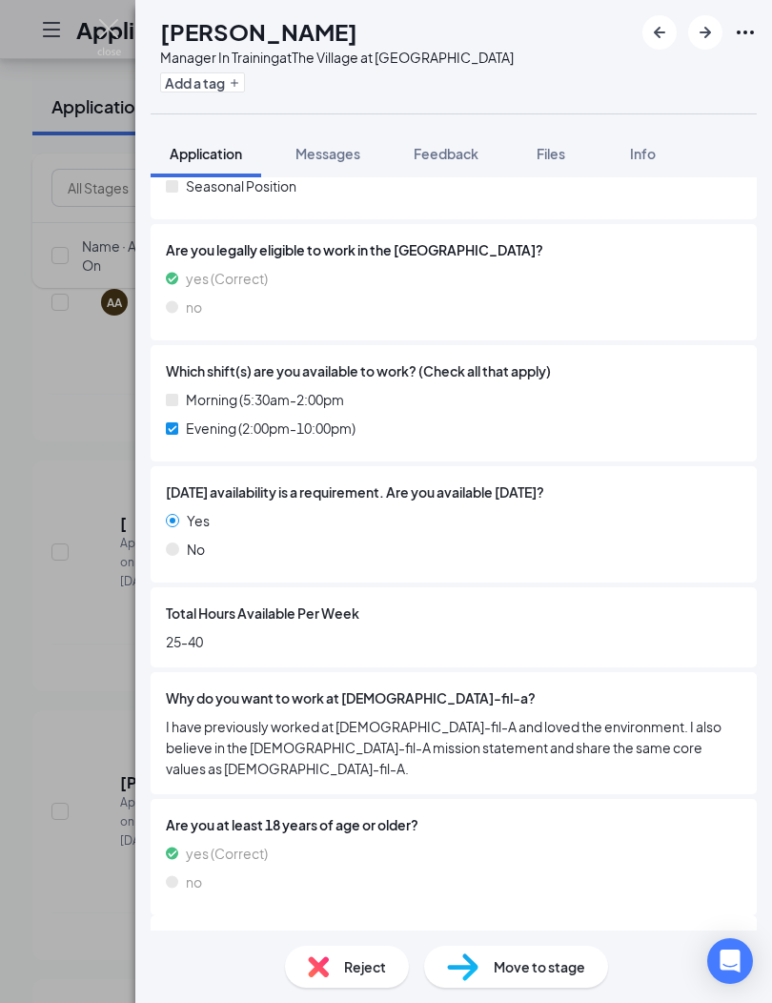
click at [702, 30] on icon "ArrowRight" at bounding box center [705, 32] width 23 height 23
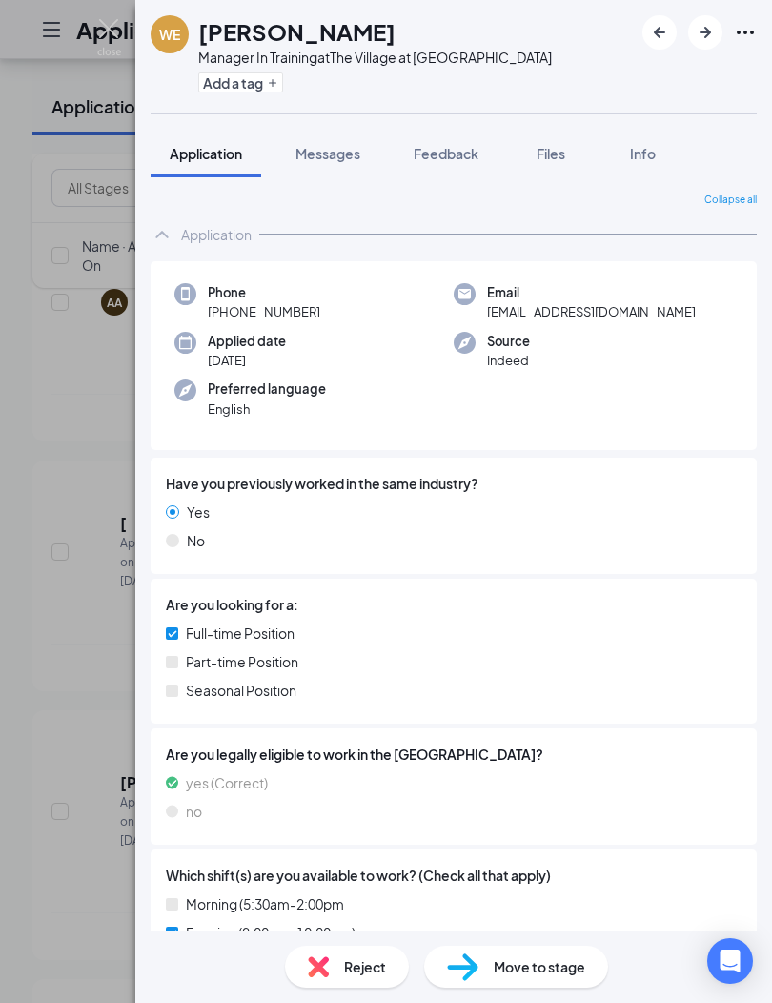
click at [707, 48] on button "button" at bounding box center [705, 32] width 34 height 34
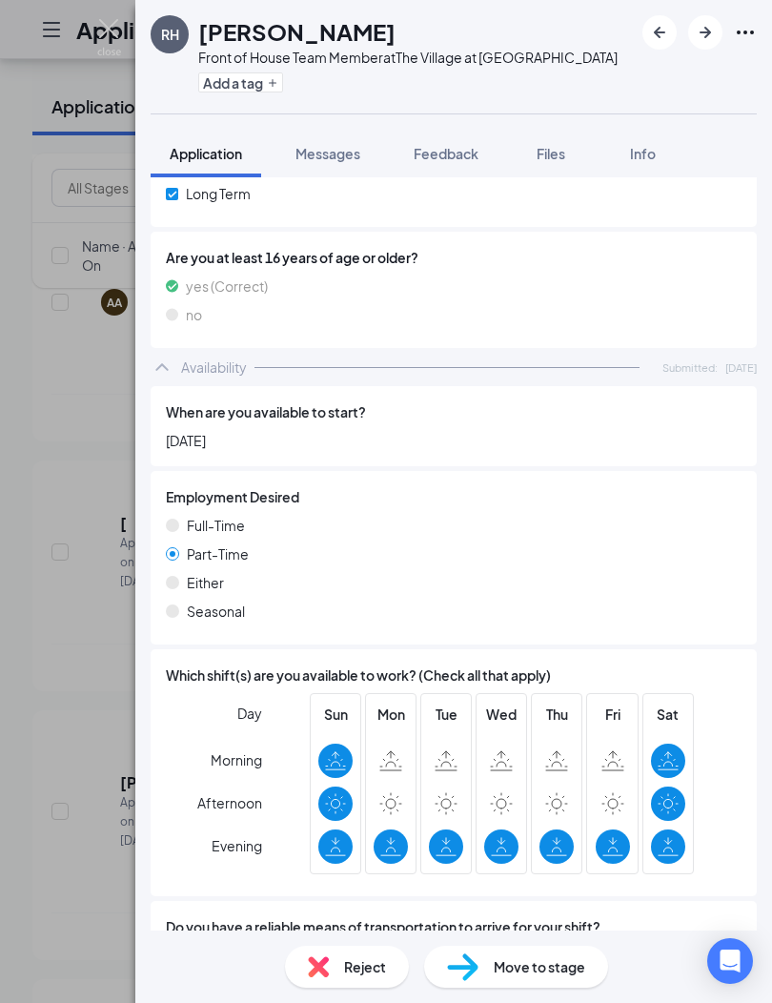
scroll to position [68, 0]
click at [554, 984] on div "Move to stage" at bounding box center [516, 967] width 184 height 42
type input "Review Stage (next stage)"
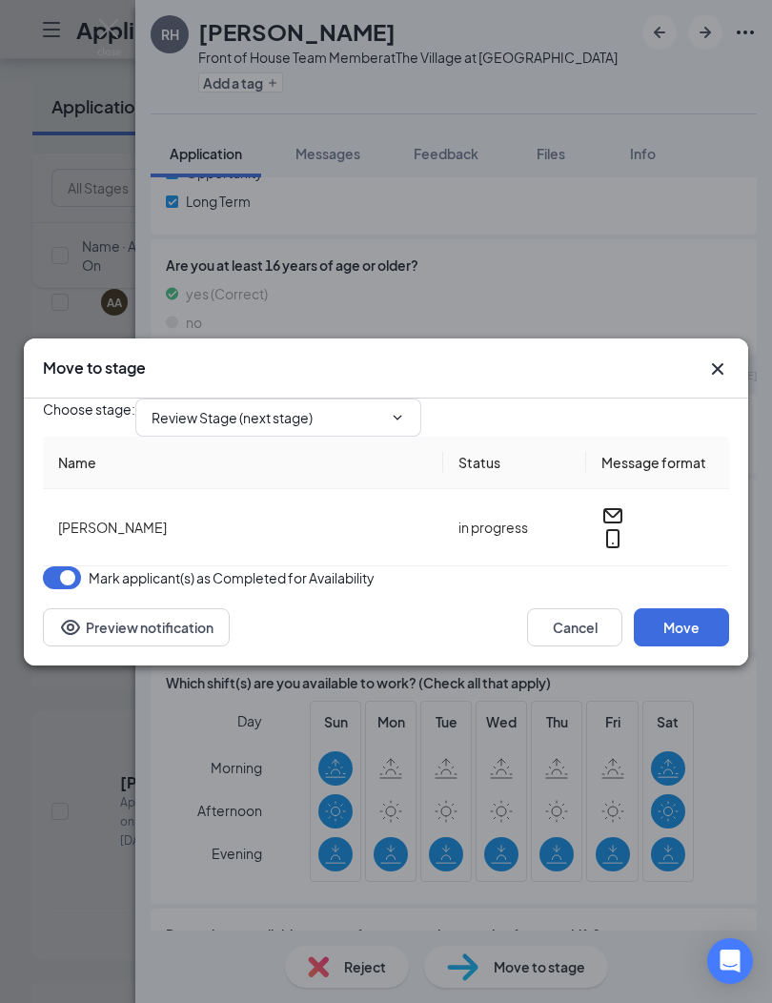
click at [582, 646] on button "Cancel" at bounding box center [574, 627] width 95 height 38
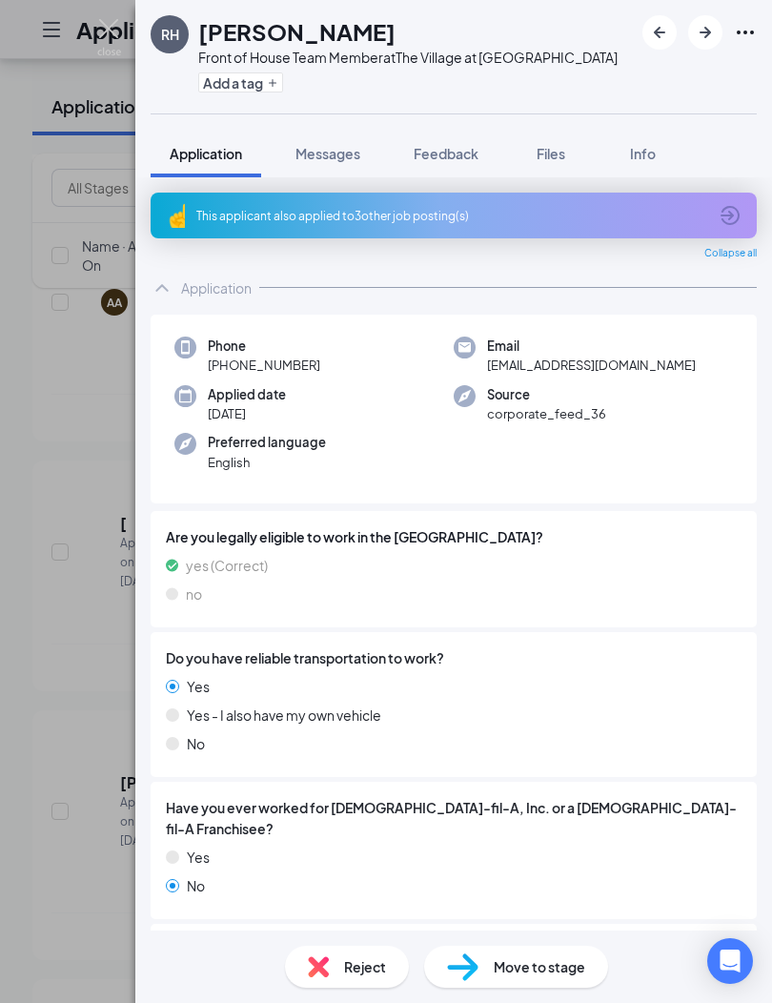
scroll to position [0, 0]
click at [709, 25] on icon "ArrowRight" at bounding box center [705, 32] width 23 height 23
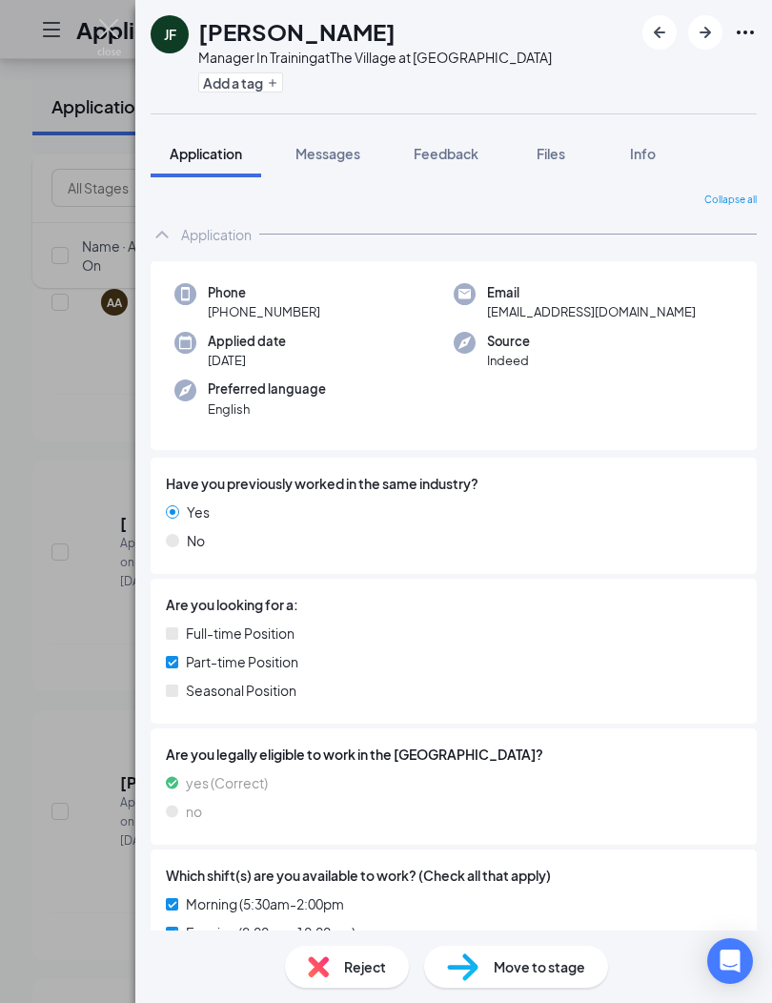
click at [713, 38] on icon "ArrowRight" at bounding box center [705, 32] width 23 height 23
click at [704, 34] on icon "ArrowRight" at bounding box center [705, 32] width 23 height 23
click at [707, 31] on icon "ArrowRight" at bounding box center [705, 32] width 11 height 11
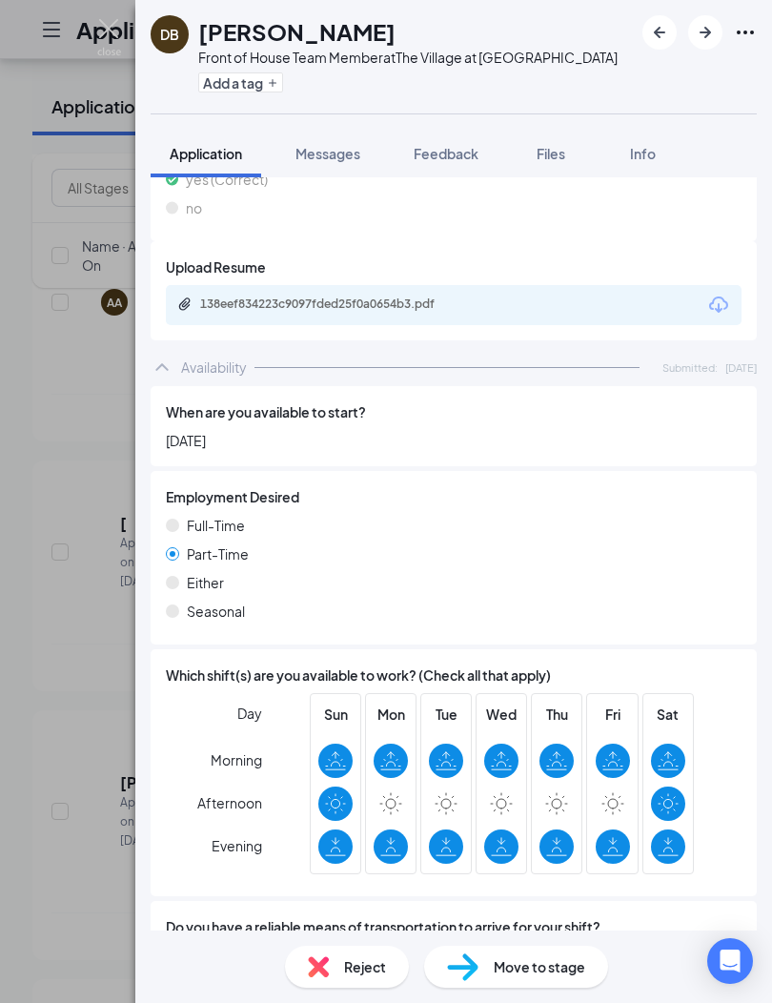
scroll to position [68, 0]
click at [526, 986] on div "Move to stage" at bounding box center [516, 967] width 184 height 42
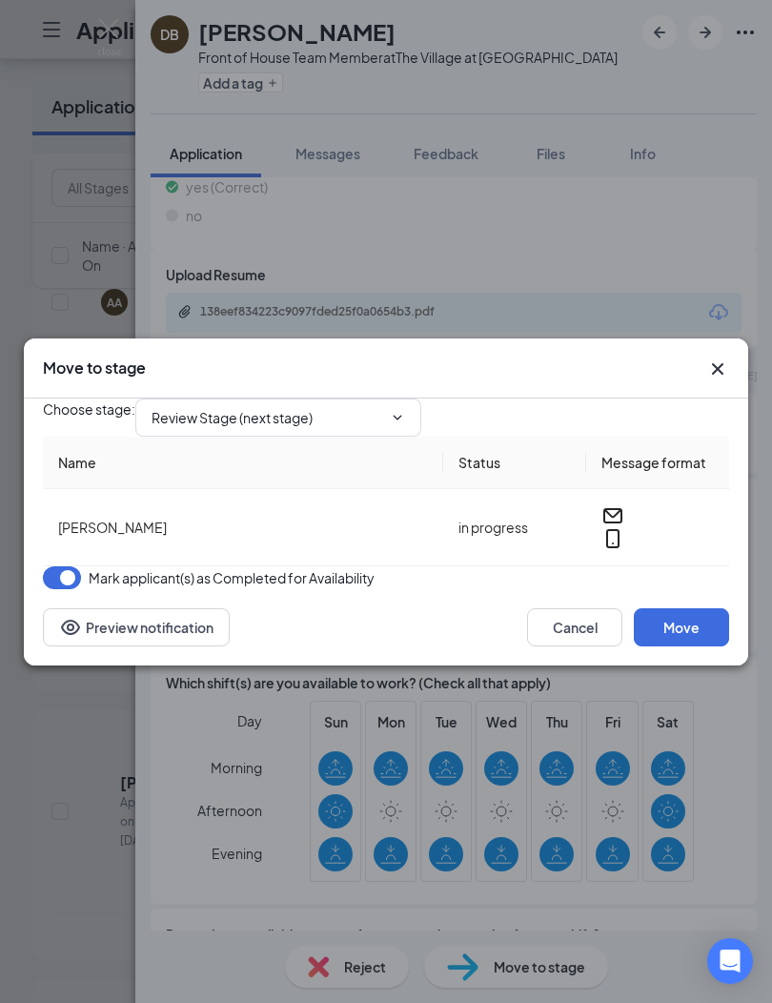
click at [382, 407] on input "Review Stage (next stage)" at bounding box center [267, 417] width 231 height 21
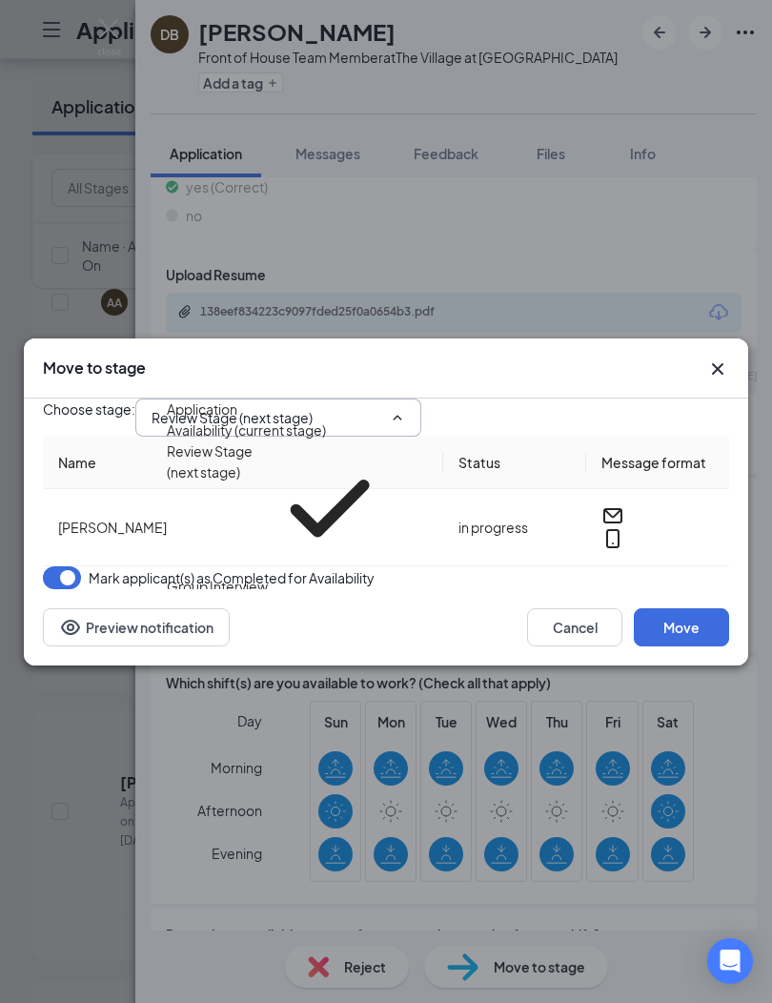
click at [268, 576] on div "Group Interview" at bounding box center [217, 586] width 101 height 21
type input "Group Interview"
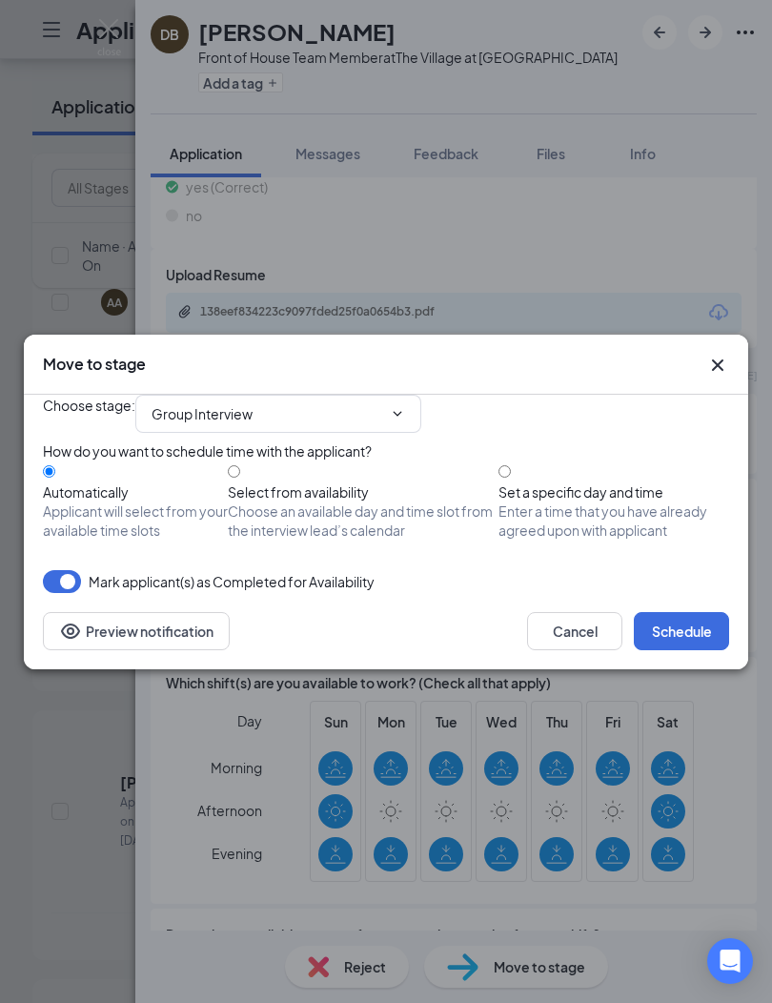
click at [687, 650] on button "Schedule" at bounding box center [681, 631] width 95 height 38
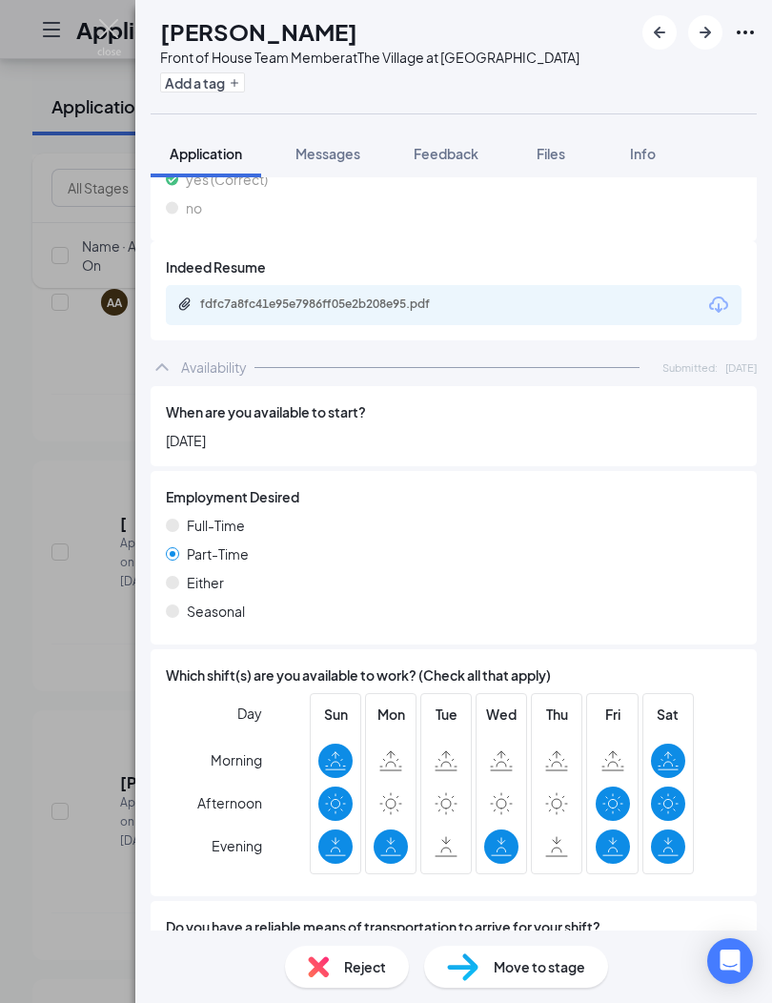
scroll to position [1505, 0]
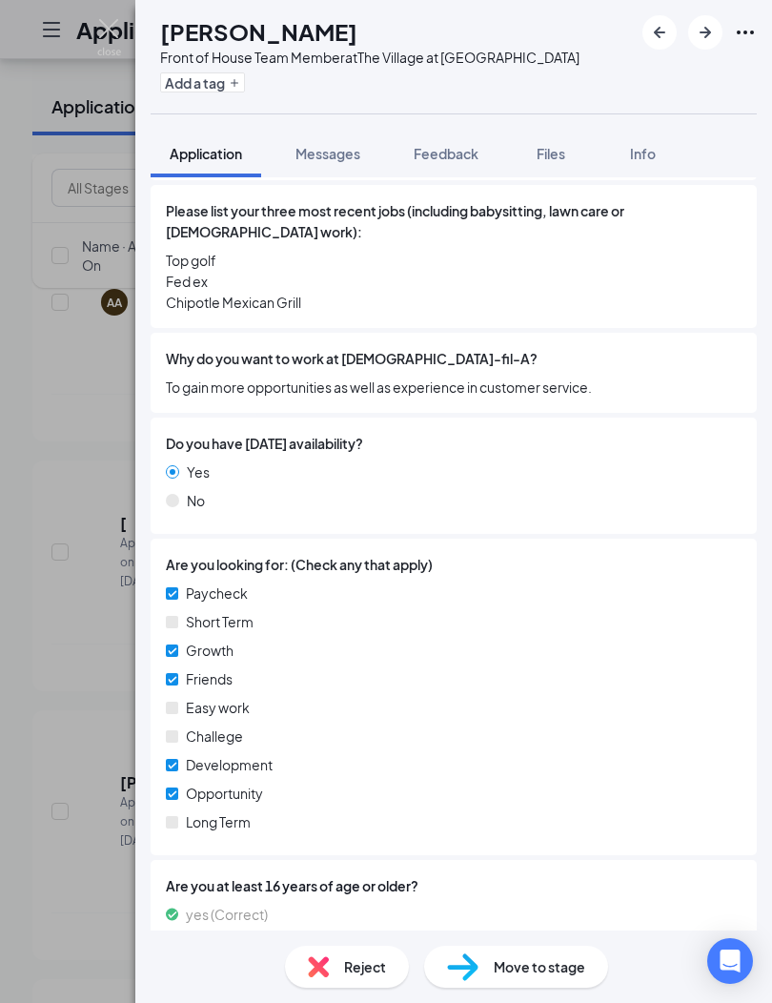
click at [705, 31] on icon "ArrowRight" at bounding box center [705, 32] width 23 height 23
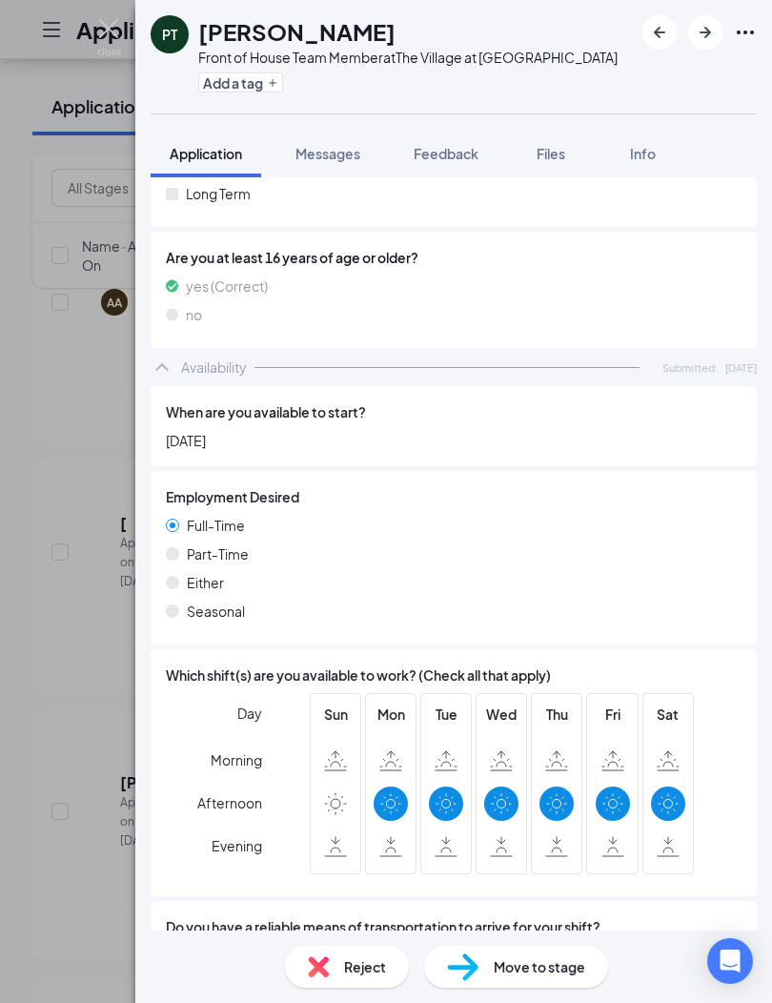
scroll to position [68, 0]
click at [536, 966] on span "Move to stage" at bounding box center [540, 966] width 92 height 21
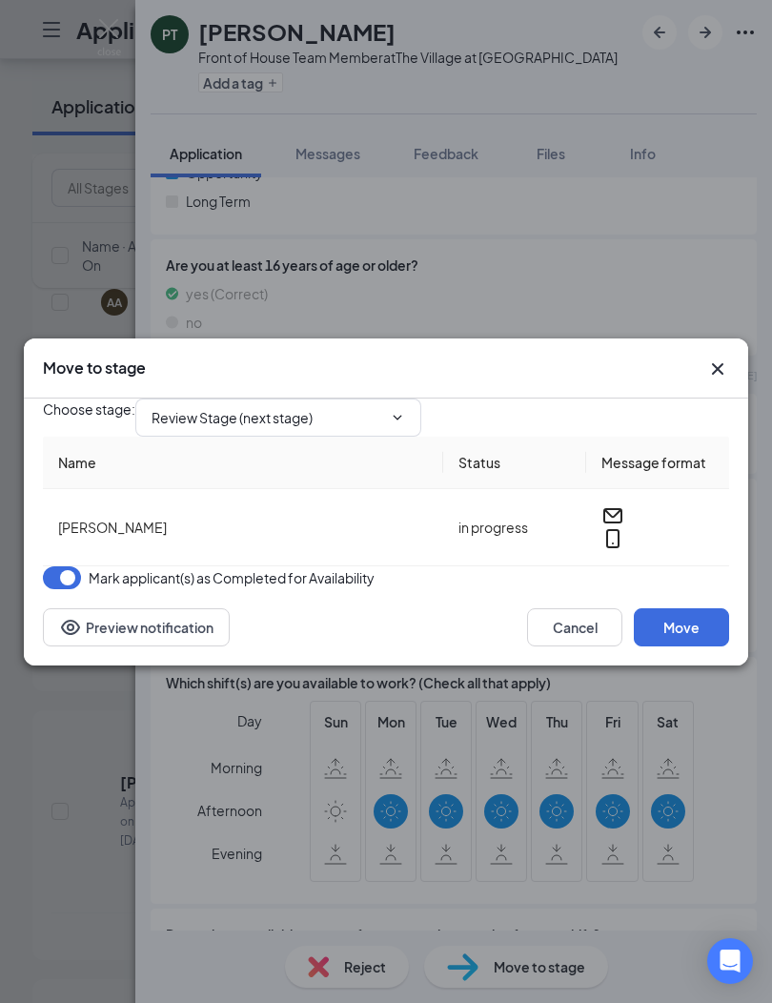
click at [382, 407] on input "Review Stage (next stage)" at bounding box center [267, 417] width 231 height 21
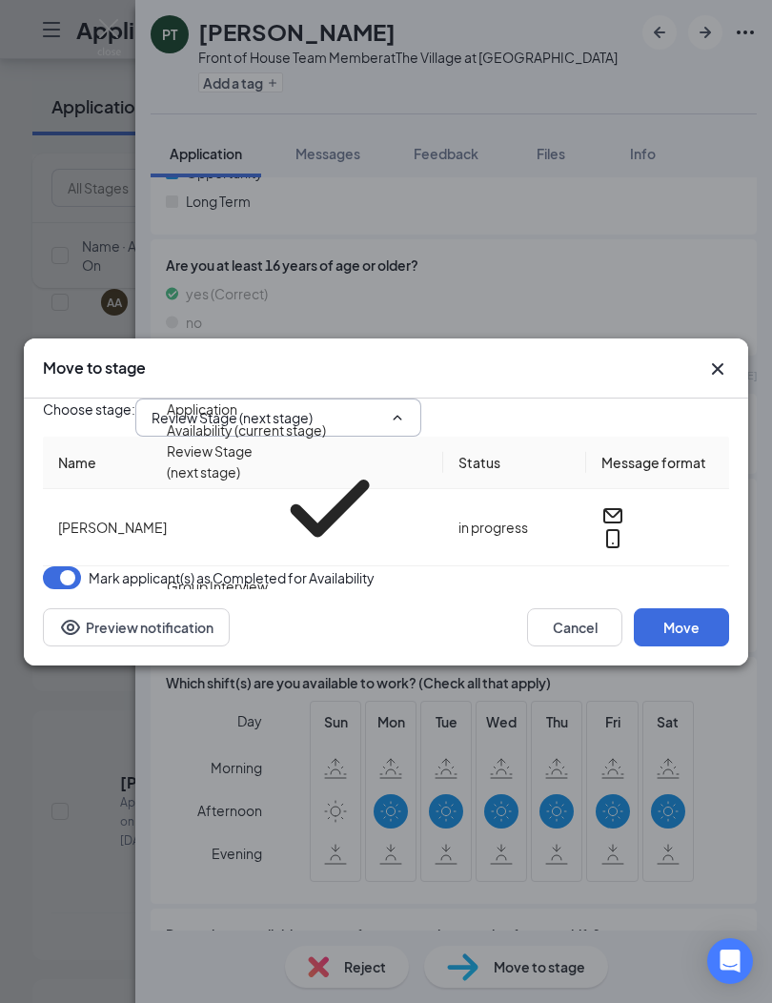
click at [268, 576] on div "Group Interview" at bounding box center [217, 586] width 101 height 21
type input "Group Interview"
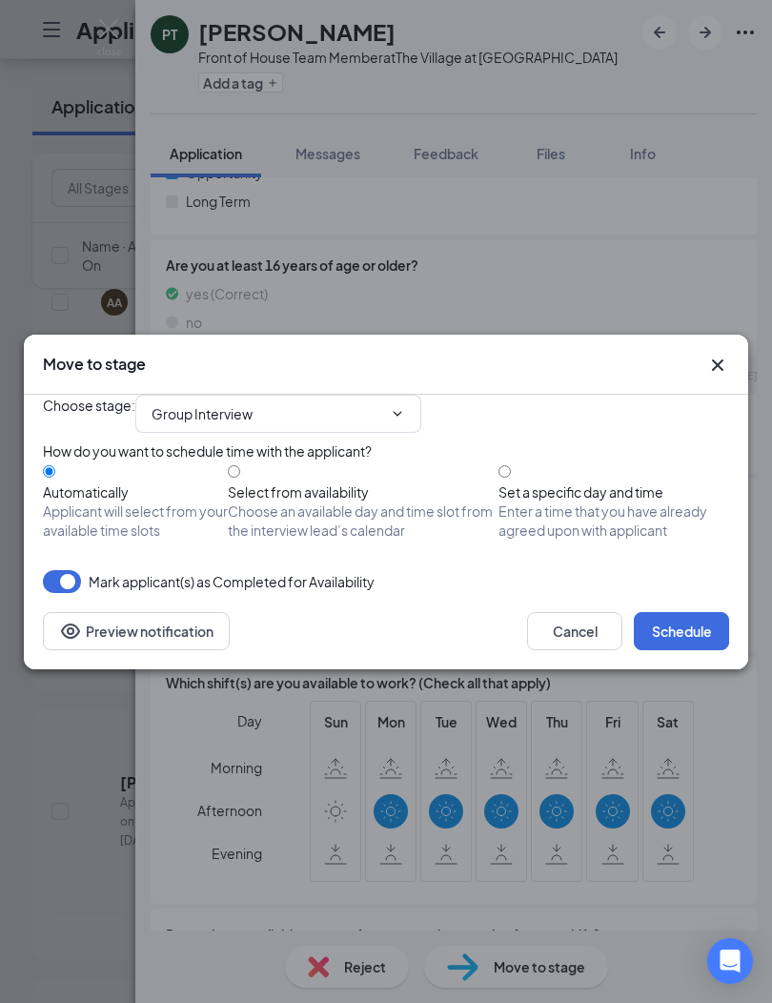
click at [689, 650] on button "Schedule" at bounding box center [681, 631] width 95 height 38
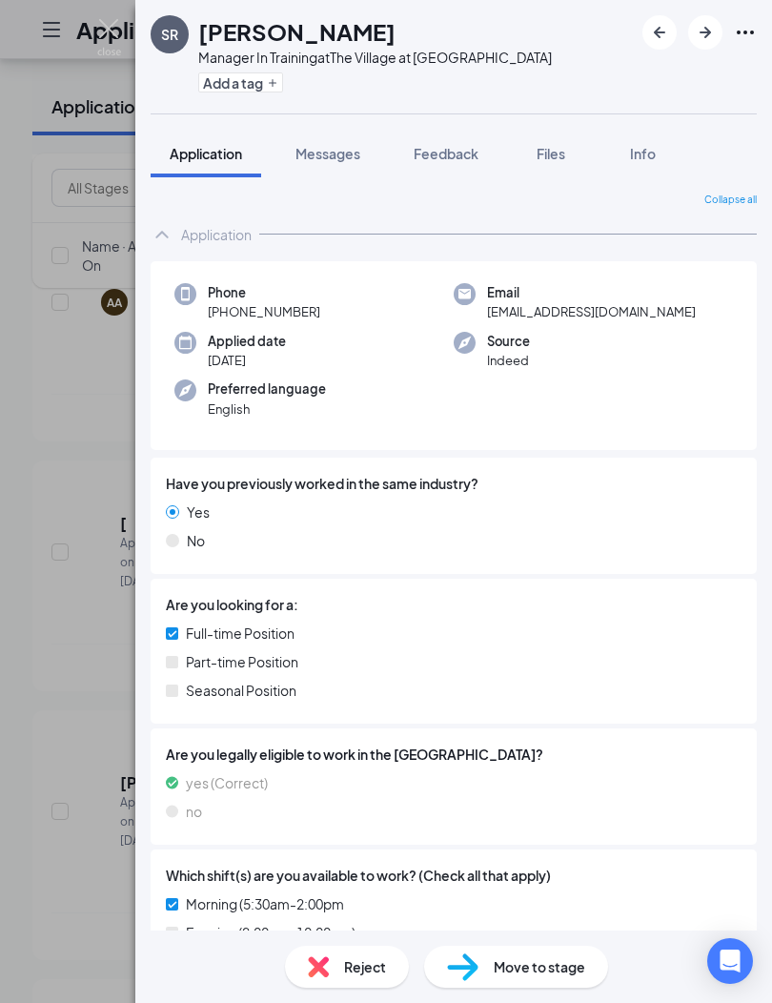
click at [704, 29] on icon "ArrowRight" at bounding box center [705, 32] width 23 height 23
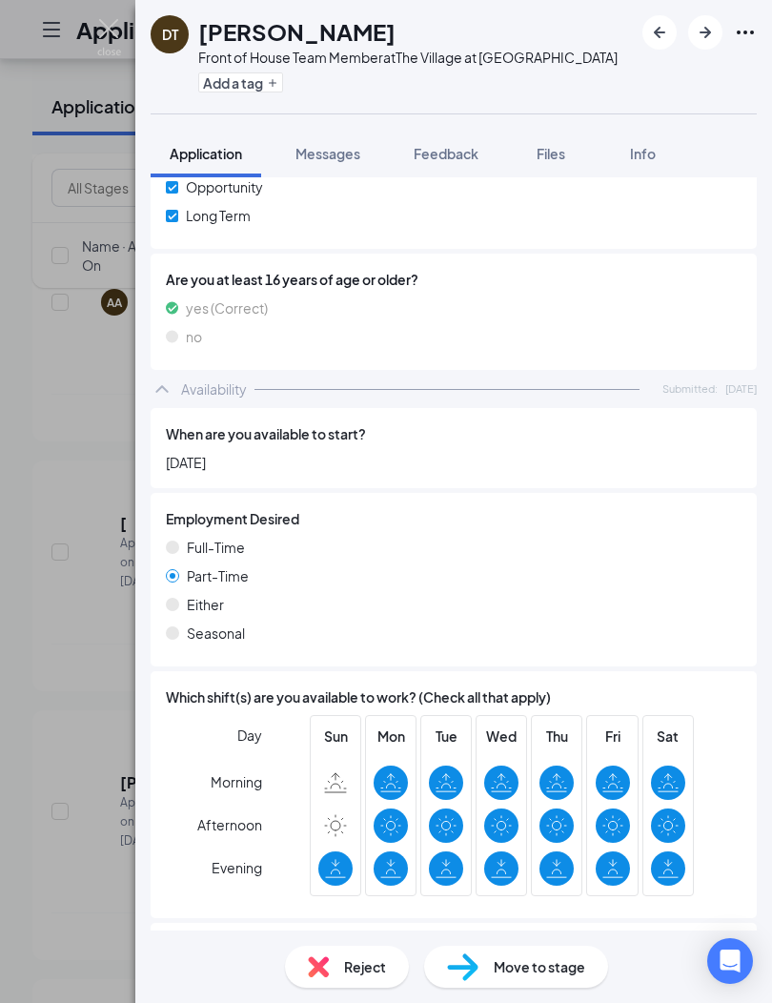
scroll to position [68, 0]
click at [537, 966] on span "Move to stage" at bounding box center [540, 966] width 92 height 21
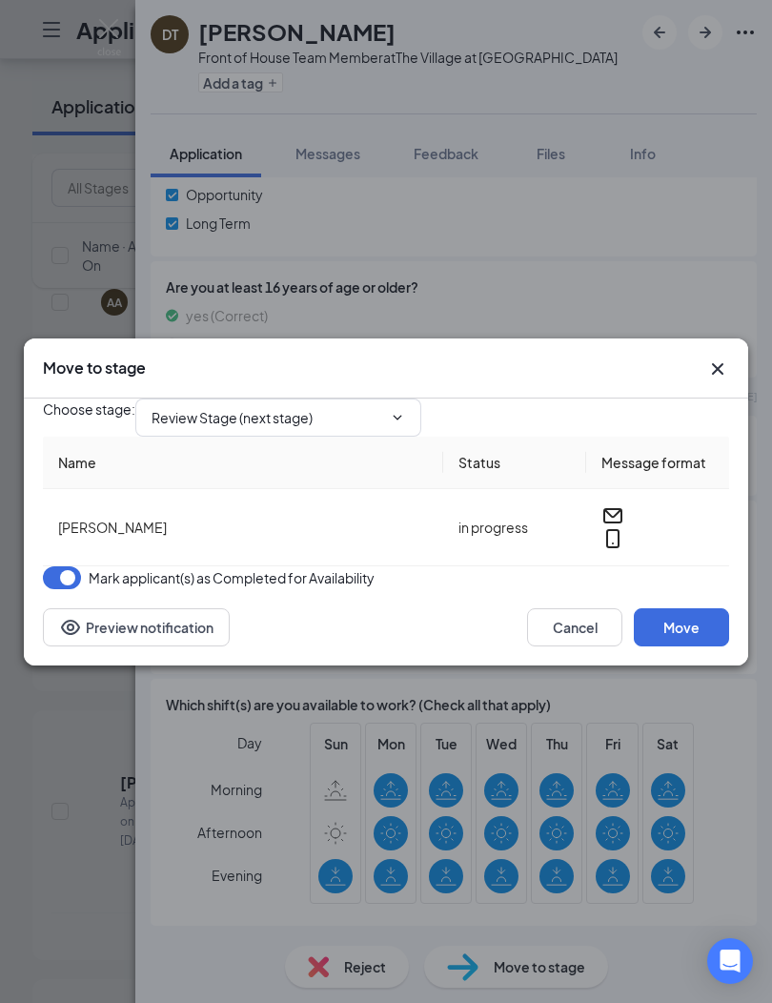
click at [382, 407] on input "Review Stage (next stage)" at bounding box center [267, 417] width 231 height 21
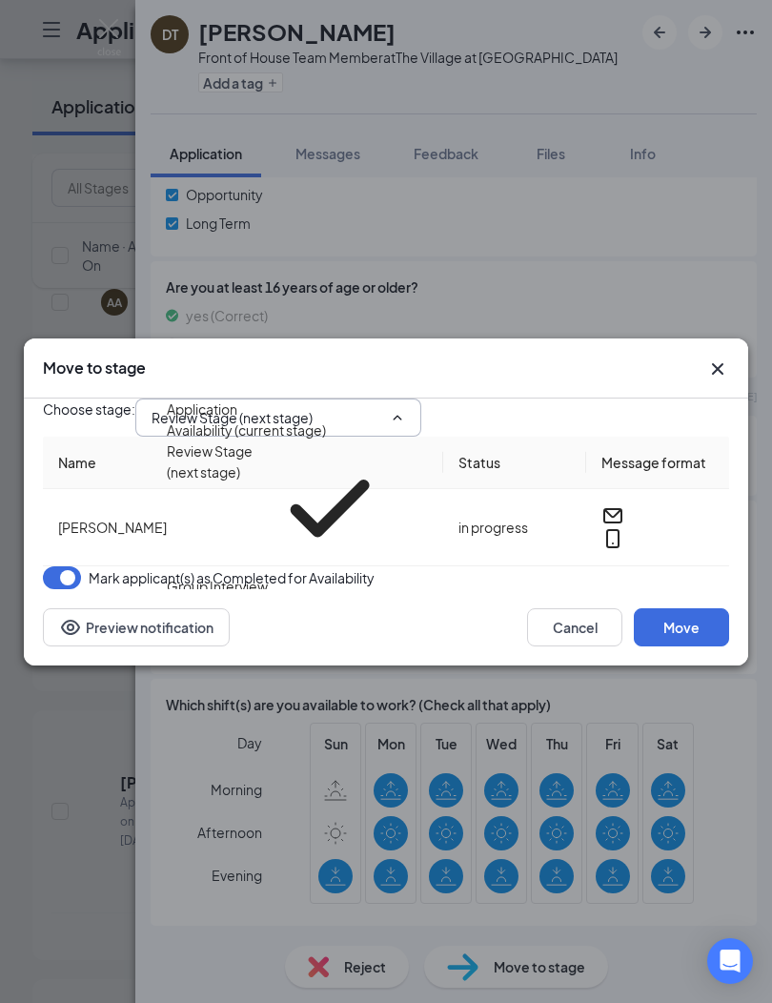
click at [268, 576] on div "Group Interview" at bounding box center [217, 586] width 101 height 21
type input "Group Interview"
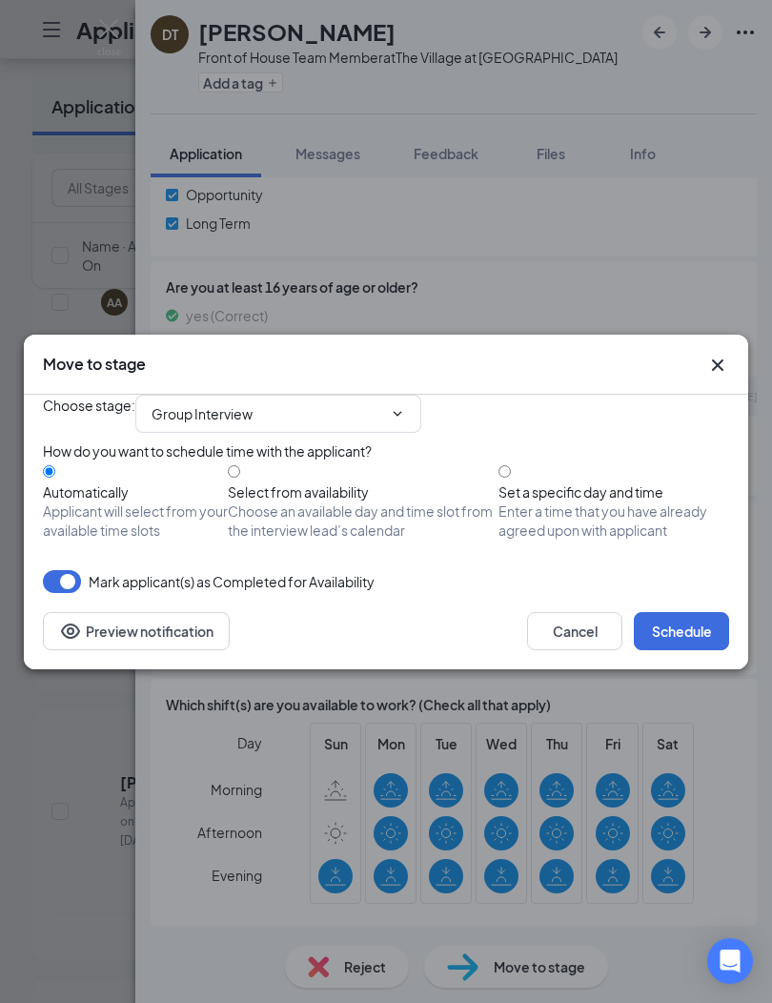
click at [697, 650] on button "Schedule" at bounding box center [681, 631] width 95 height 38
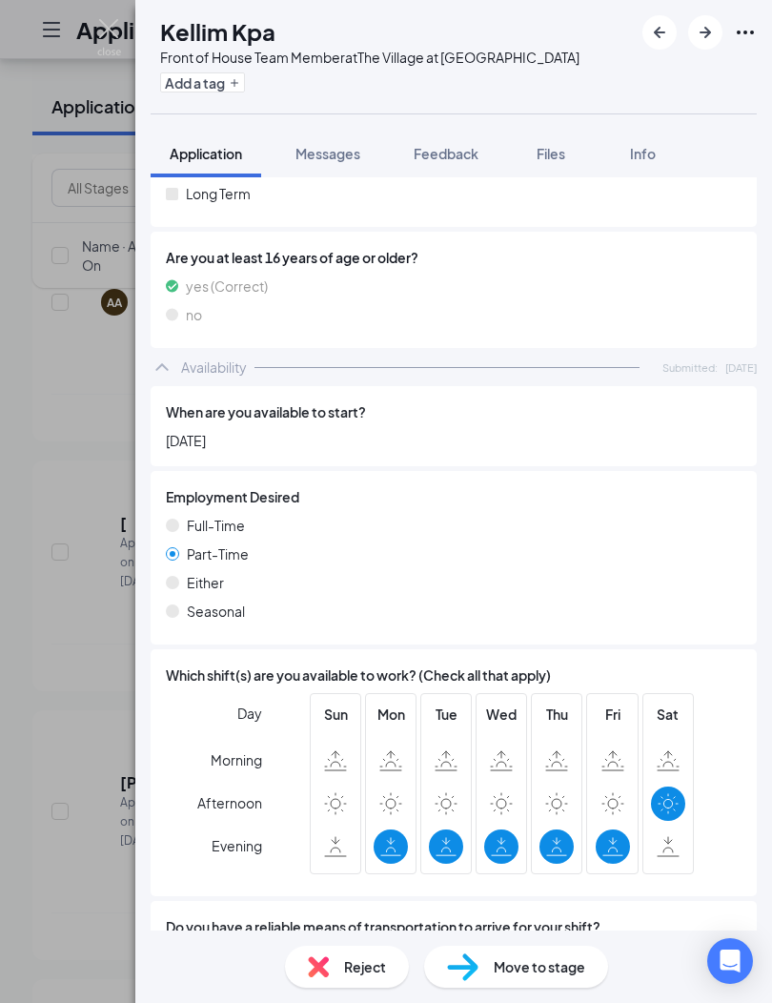
click at [706, 37] on icon "ArrowRight" at bounding box center [705, 32] width 11 height 11
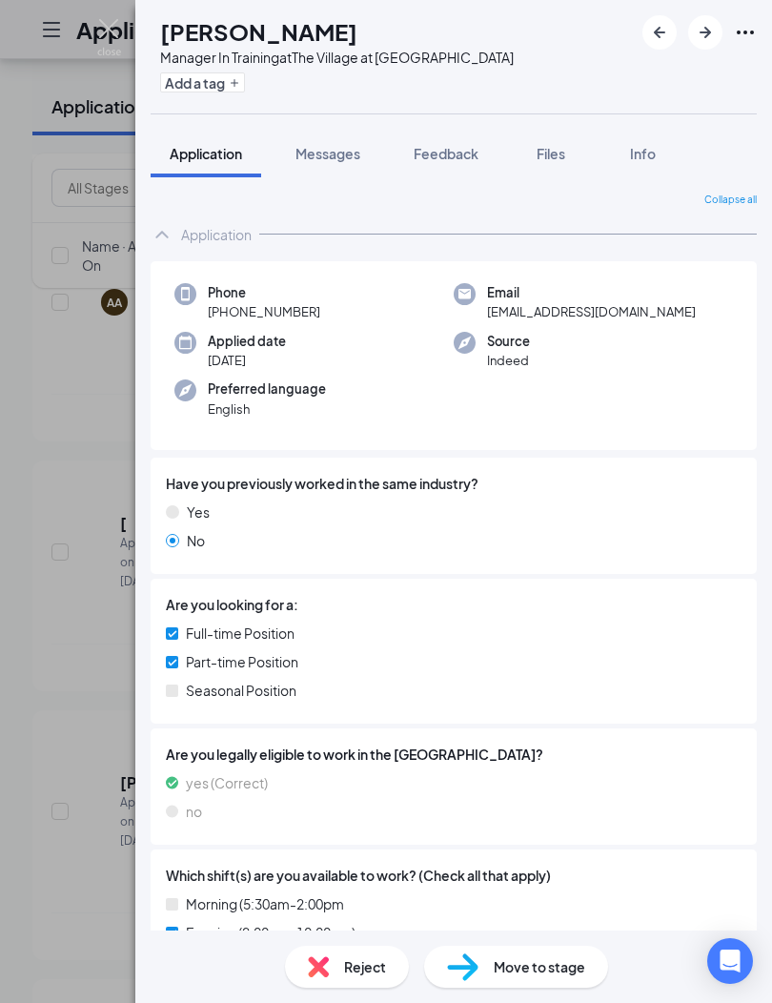
click at [703, 33] on icon "ArrowRight" at bounding box center [705, 32] width 11 height 11
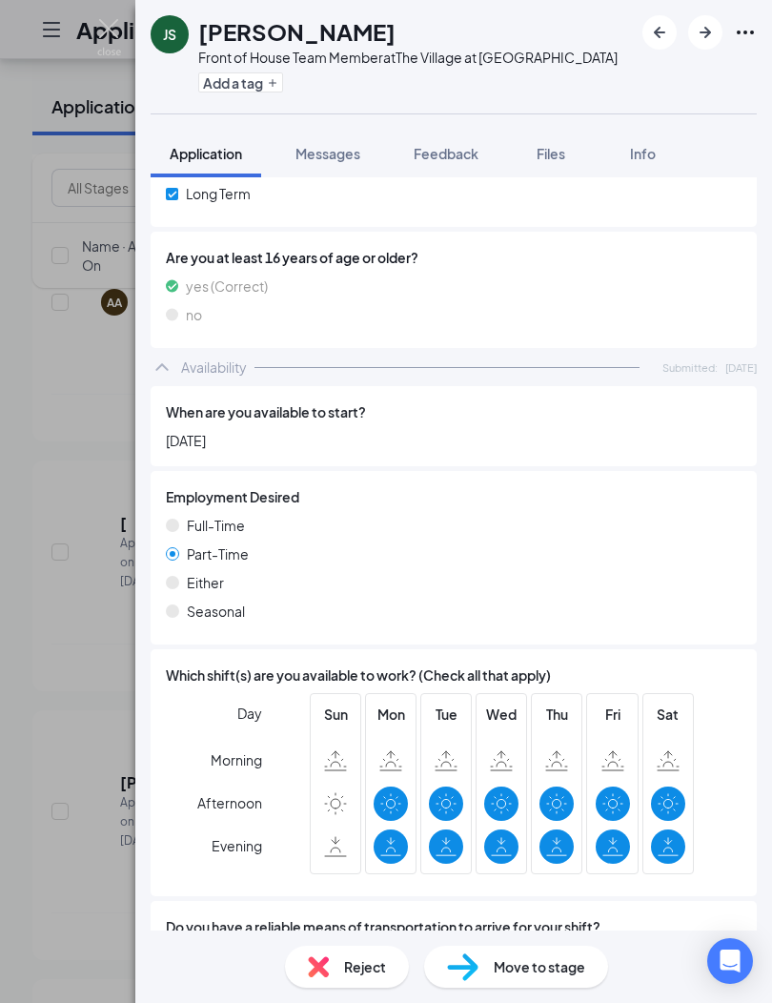
scroll to position [68, 0]
click at [519, 973] on span "Move to stage" at bounding box center [540, 966] width 92 height 21
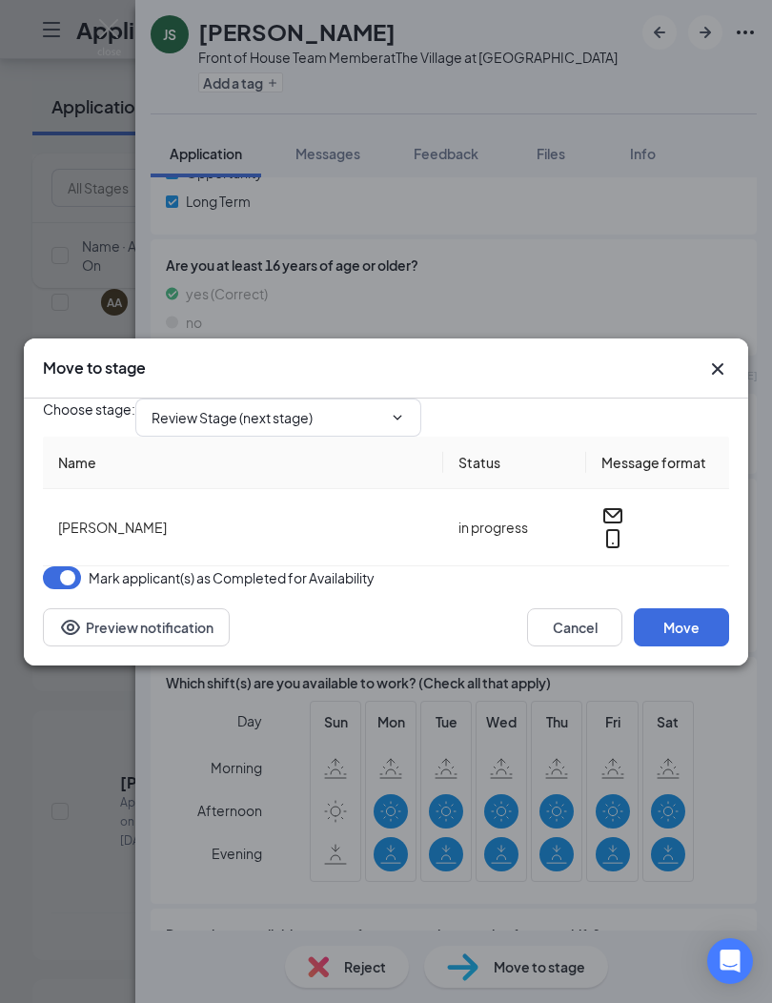
click at [382, 407] on input "Review Stage (next stage)" at bounding box center [267, 417] width 231 height 21
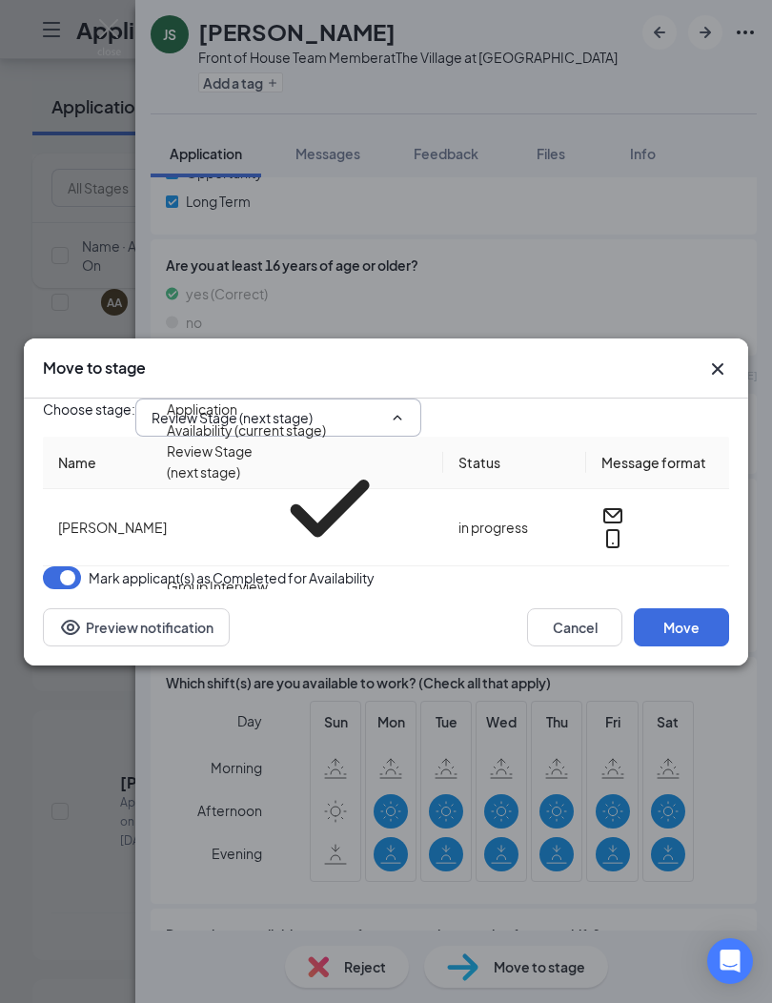
click at [268, 576] on div "Group Interview" at bounding box center [217, 586] width 101 height 21
type input "Group Interview"
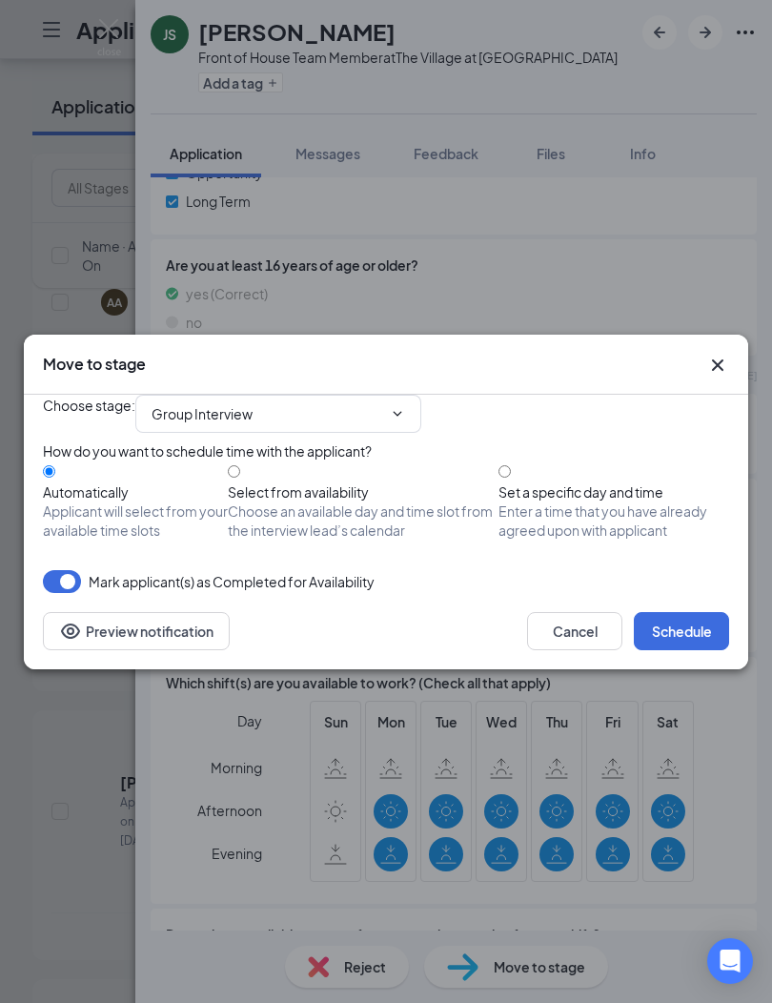
click at [680, 650] on button "Schedule" at bounding box center [681, 631] width 95 height 38
